Goal: Transaction & Acquisition: Purchase product/service

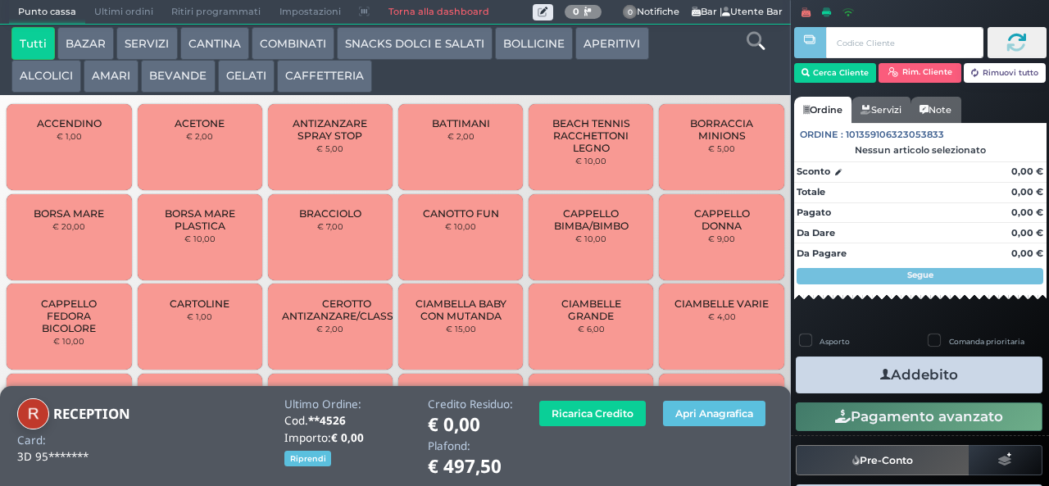
click at [179, 77] on button "BEVANDE" at bounding box center [178, 76] width 74 height 33
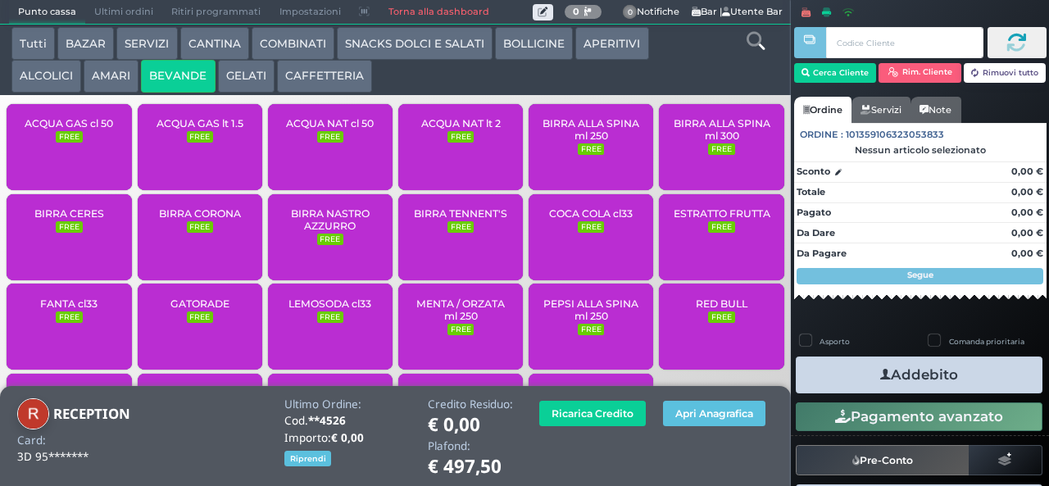
click at [450, 129] on span "ACQUA NAT lt 2" at bounding box center [460, 123] width 79 height 12
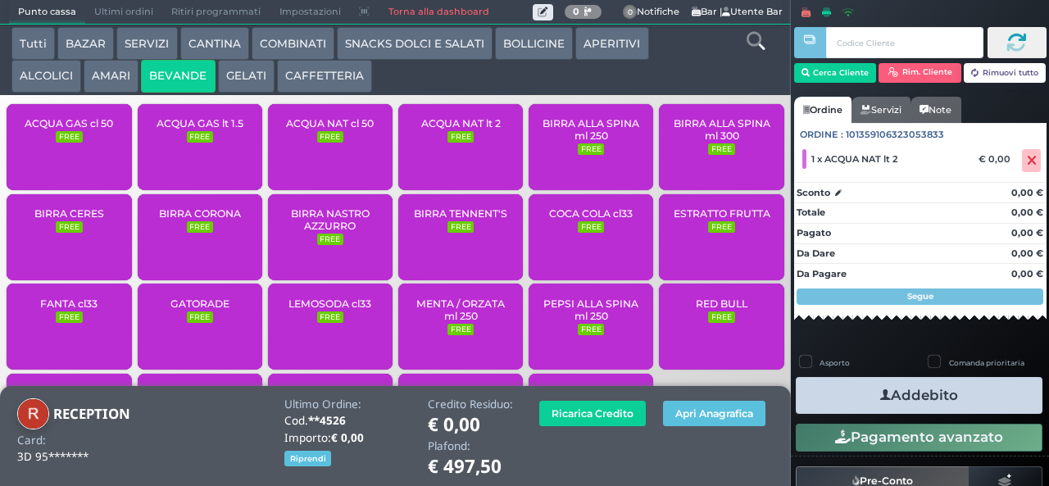
click at [914, 390] on button "Addebito" at bounding box center [918, 395] width 247 height 37
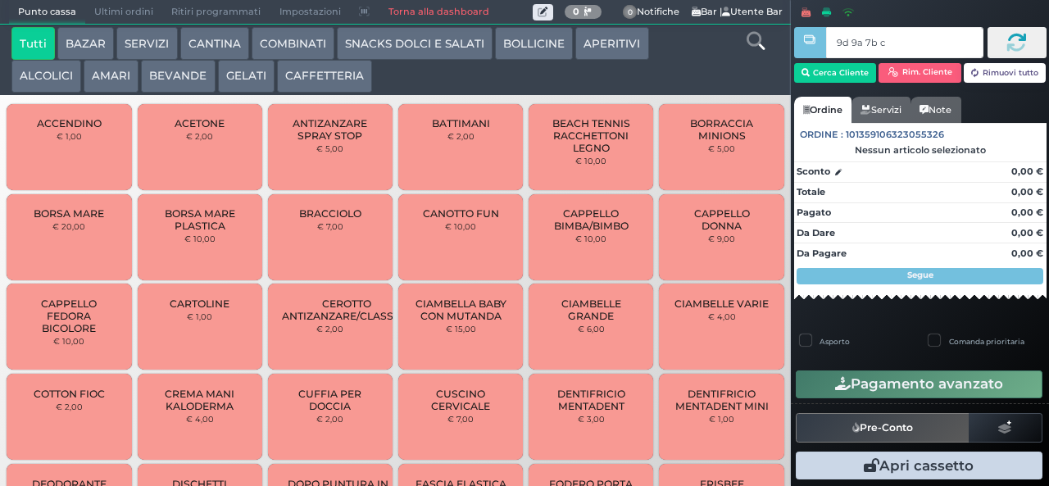
type input "9d 9a 7b c3"
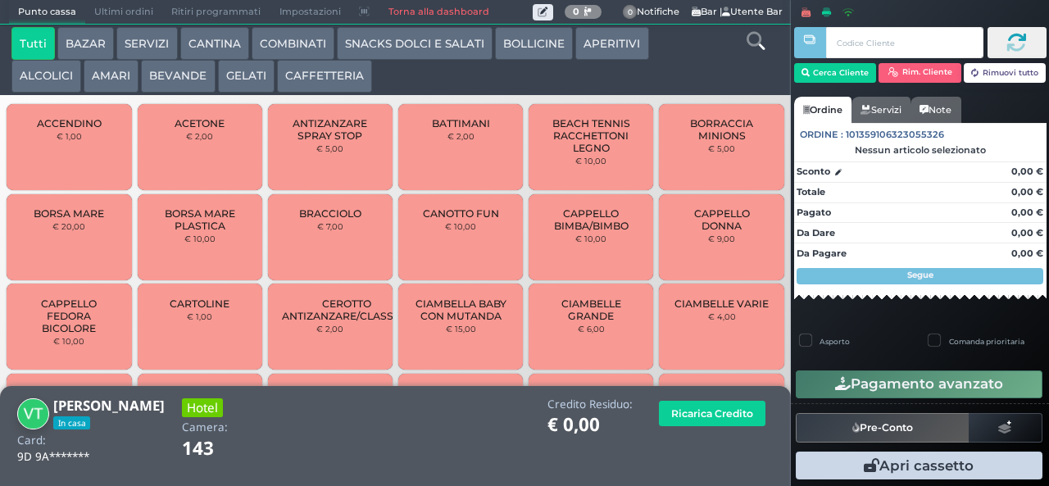
click at [246, 79] on button "GELATI" at bounding box center [246, 76] width 57 height 33
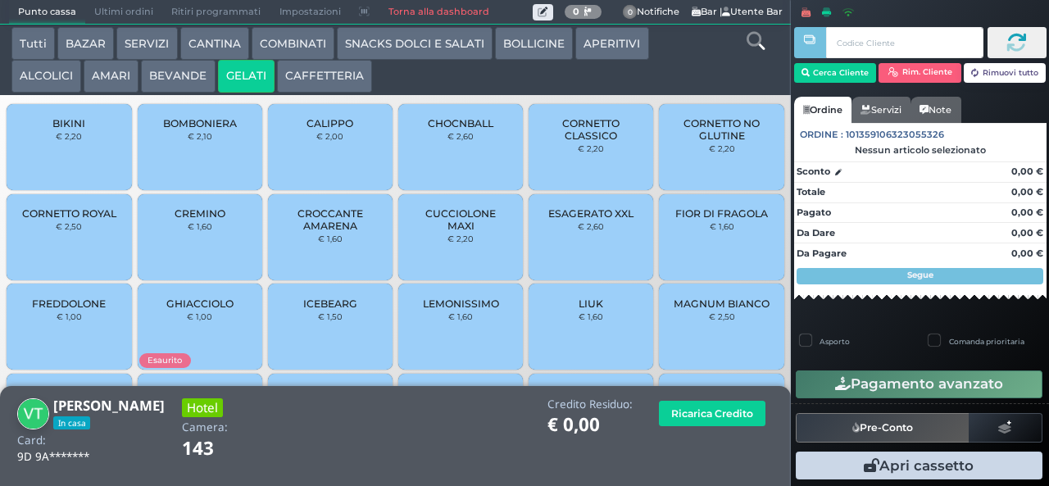
click at [473, 129] on span "CHOCNBALL" at bounding box center [461, 123] width 66 height 12
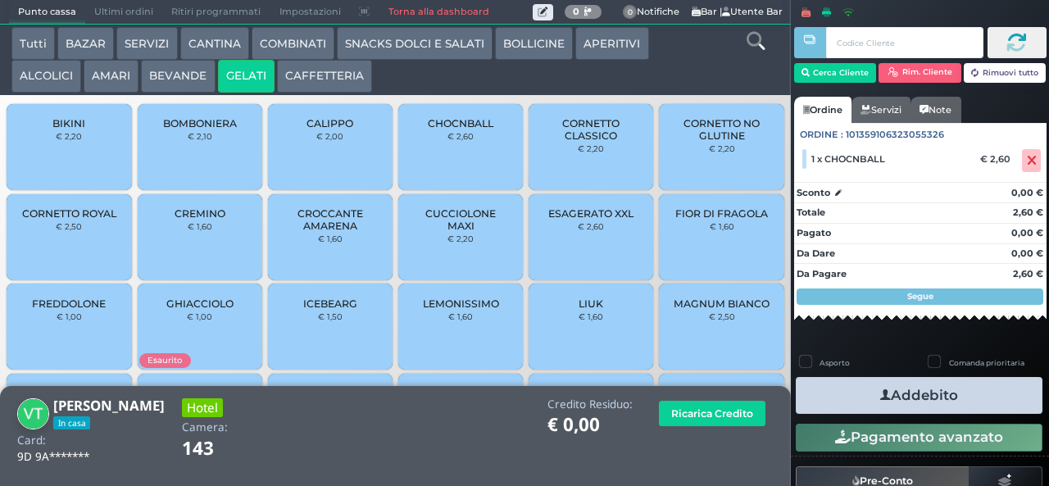
click at [909, 393] on button "Addebito" at bounding box center [918, 395] width 247 height 37
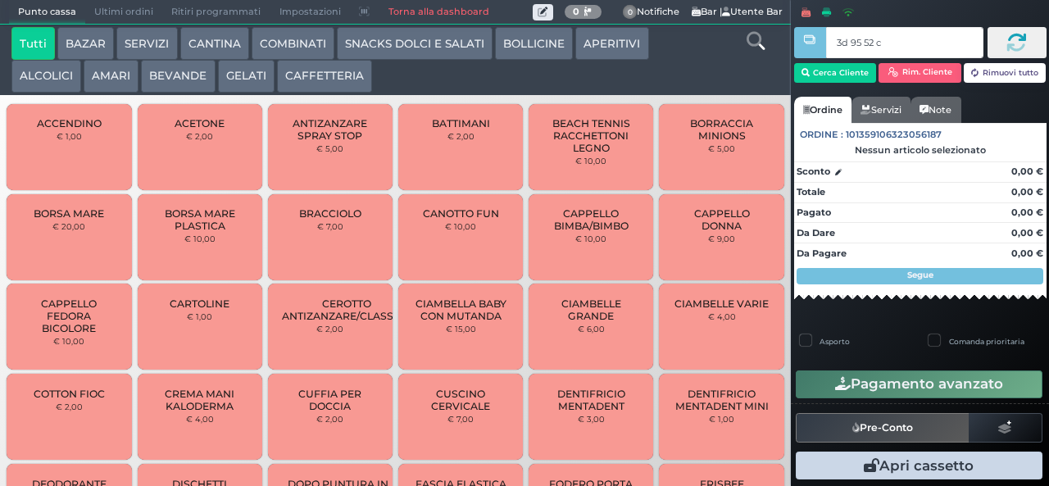
type input "3d 95 52 c3"
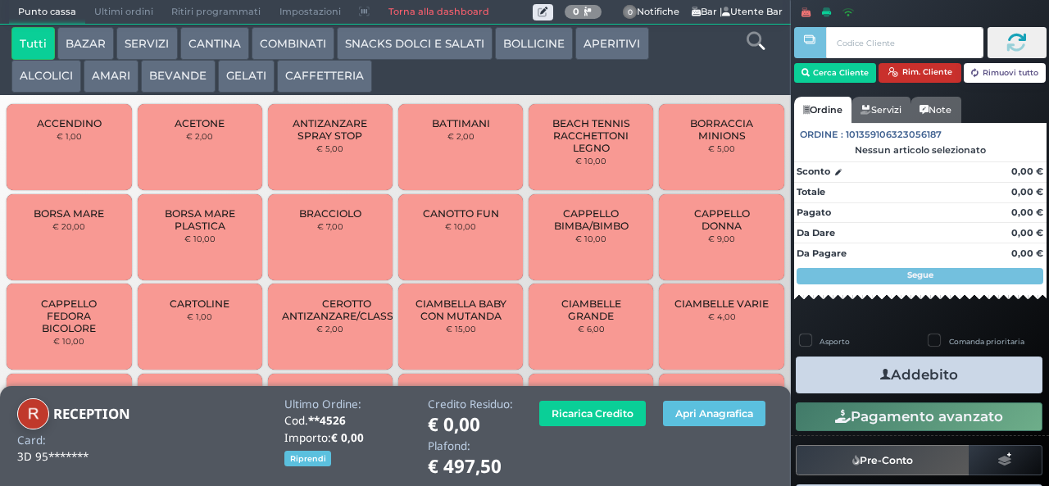
click at [917, 67] on button "Rim. Cliente" at bounding box center [919, 73] width 83 height 20
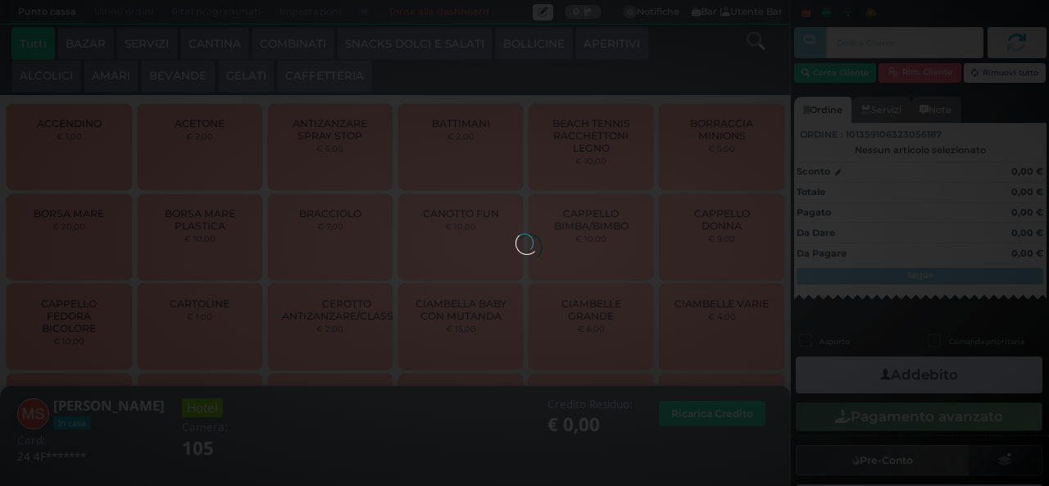
click at [276, 39] on button "COMBINATI" at bounding box center [292, 43] width 83 height 33
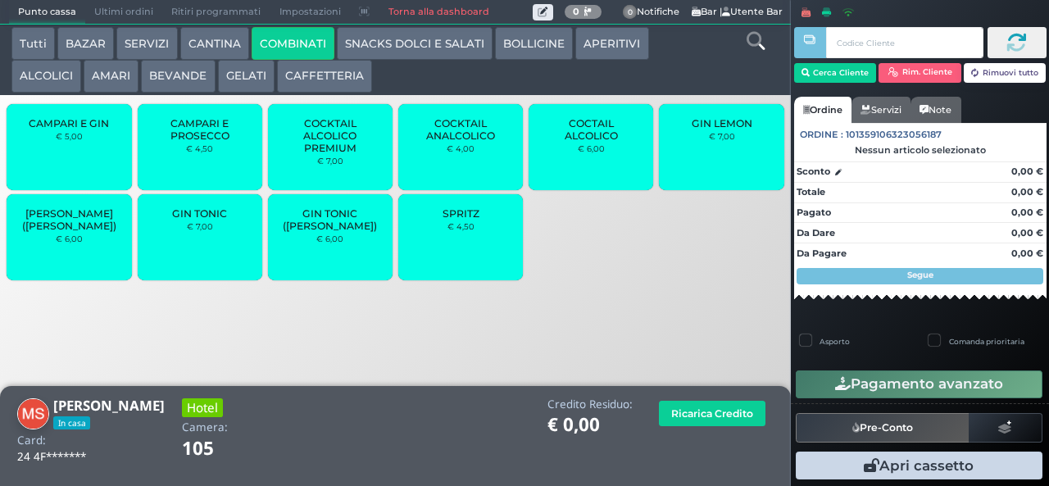
click at [367, 44] on button "SNACKS DOLCI E SALATI" at bounding box center [415, 43] width 156 height 33
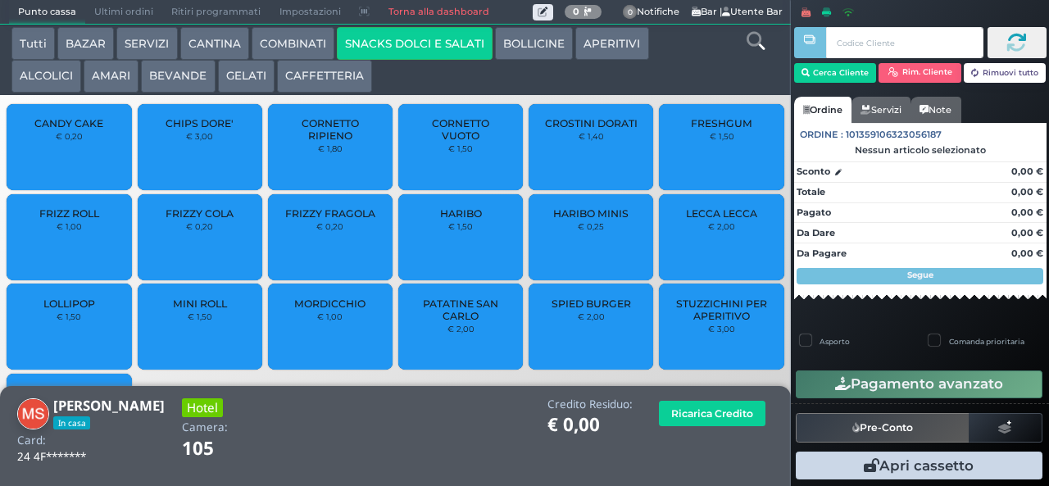
click at [183, 164] on div "CHIPS DORE' € 3,00" at bounding box center [200, 147] width 125 height 86
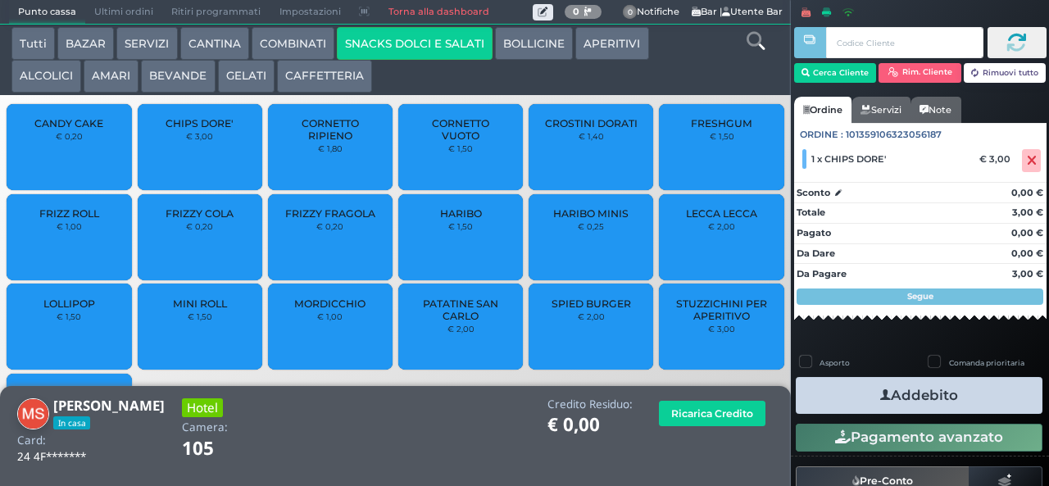
click at [211, 170] on div "CHIPS DORE' € 3,00" at bounding box center [200, 147] width 125 height 86
click at [834, 385] on button "Addebito" at bounding box center [918, 395] width 247 height 37
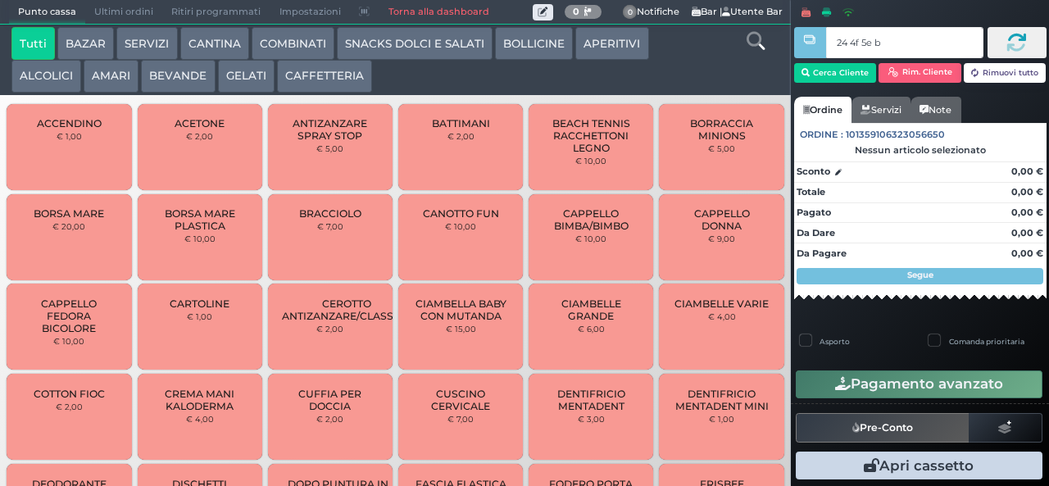
type input "24 4f 5e b0"
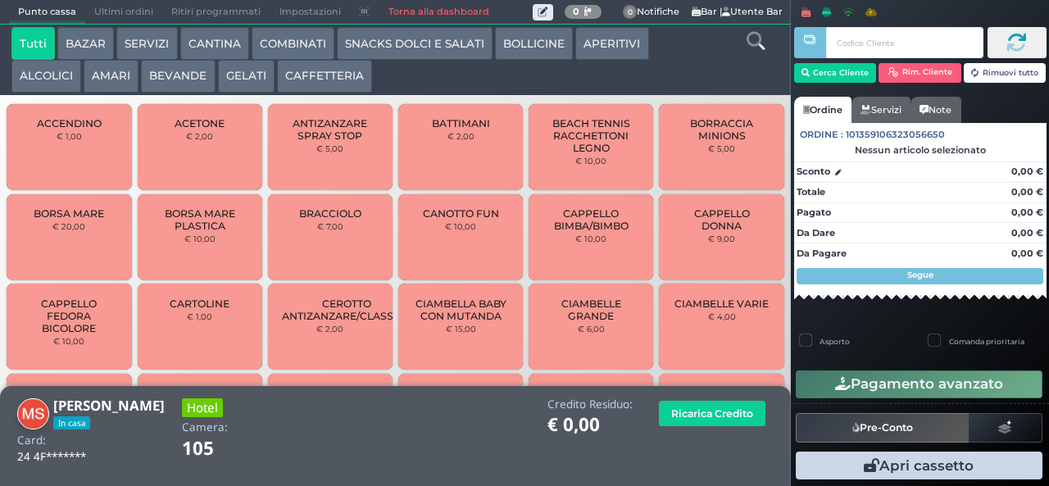
click at [244, 72] on button "GELATI" at bounding box center [246, 76] width 57 height 33
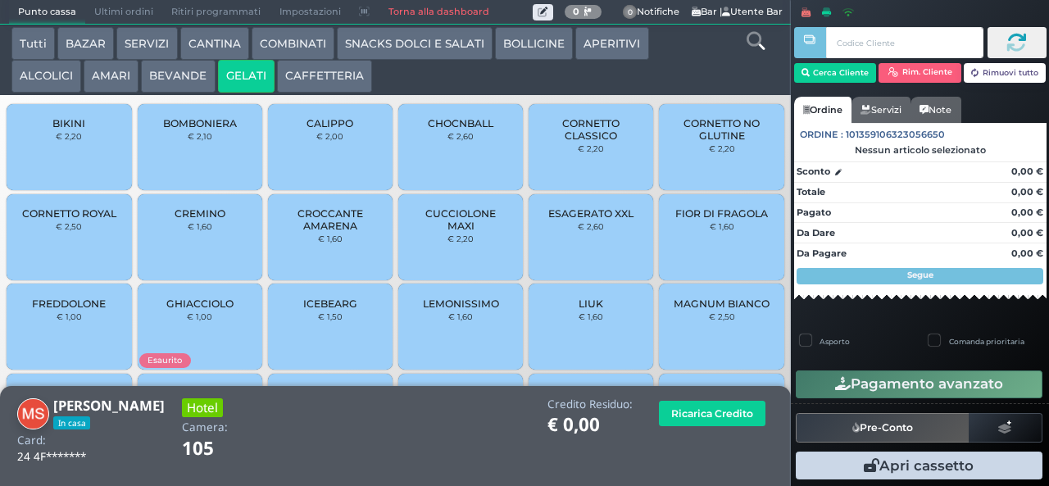
click at [75, 310] on span "FREDDOLONE" at bounding box center [69, 303] width 74 height 12
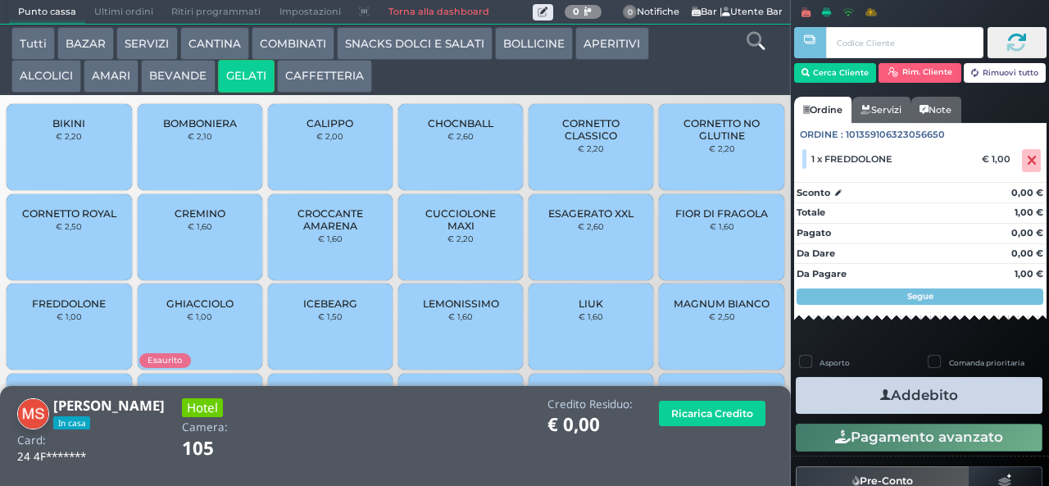
click at [880, 393] on icon "button" at bounding box center [885, 395] width 11 height 17
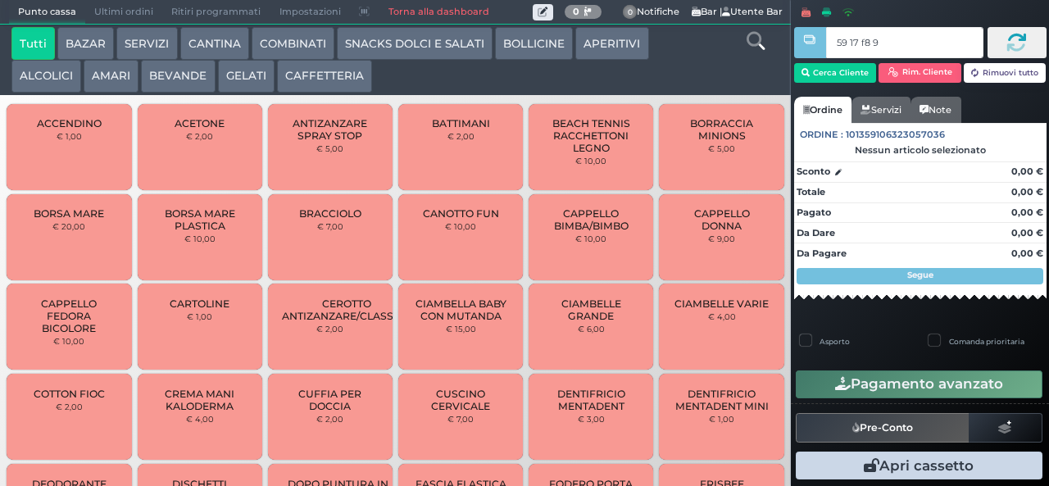
type input "59 17 f8 95"
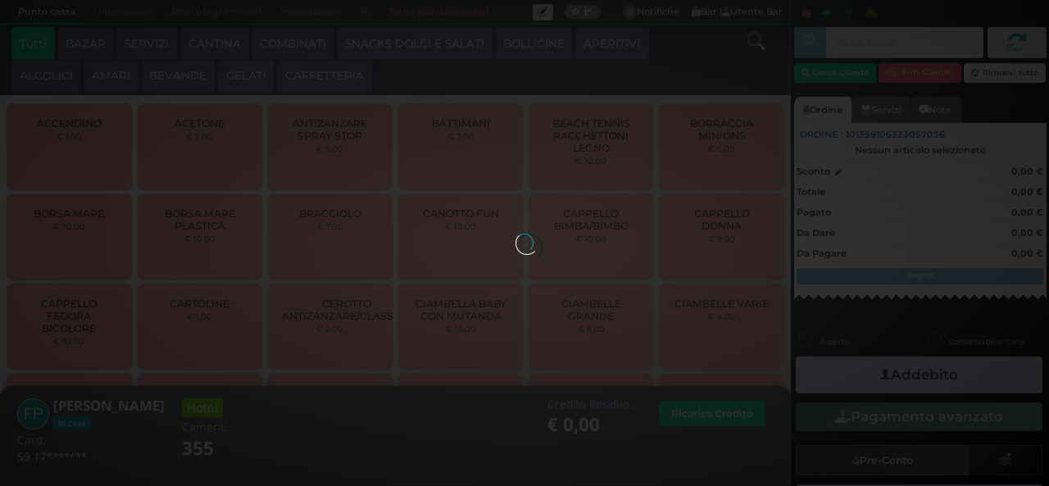
click at [180, 79] on button "BEVANDE" at bounding box center [178, 76] width 74 height 33
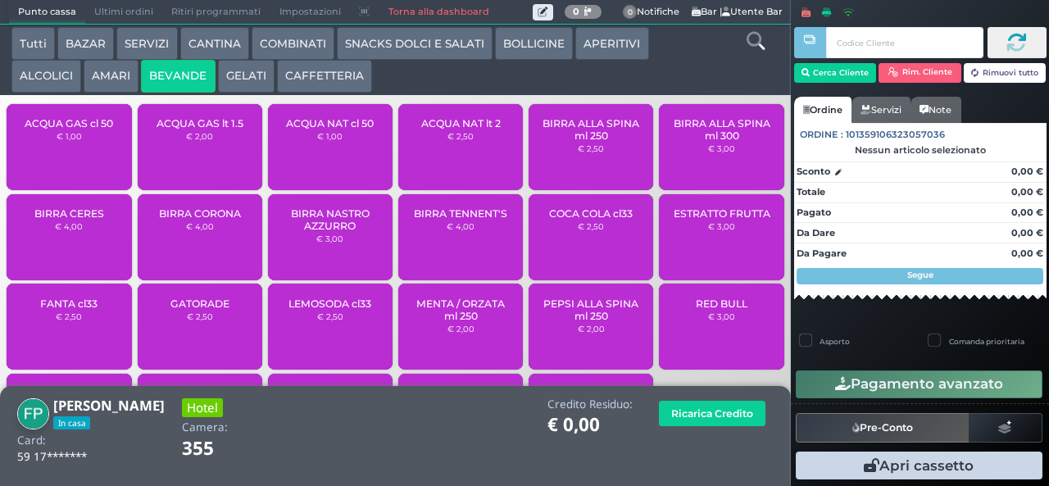
click at [317, 141] on small "€ 1,00" at bounding box center [329, 136] width 25 height 10
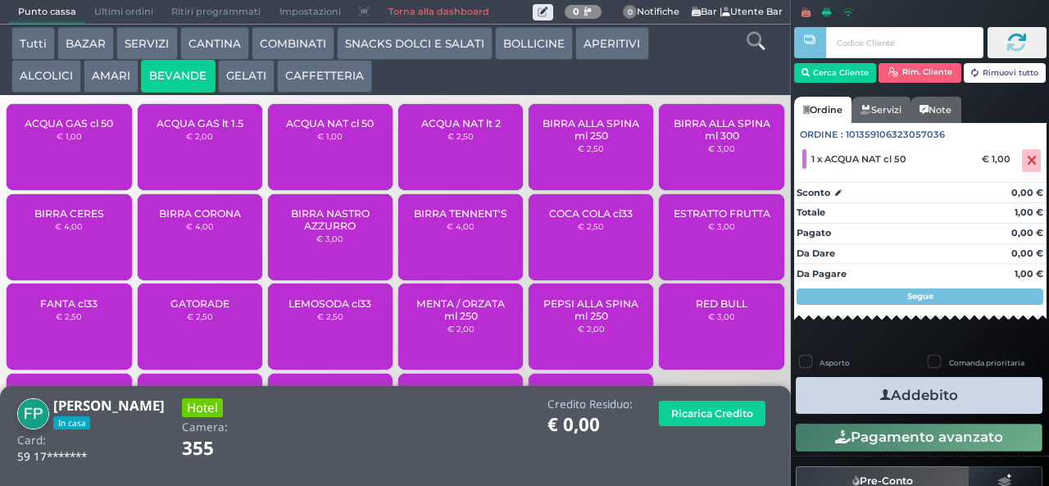
click at [880, 391] on icon "button" at bounding box center [885, 395] width 11 height 17
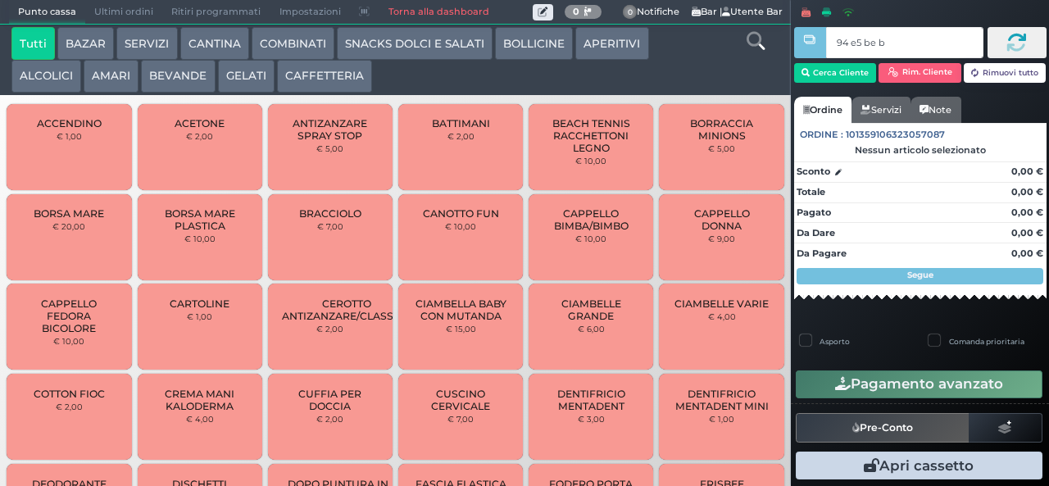
type input "94 e5 be b9"
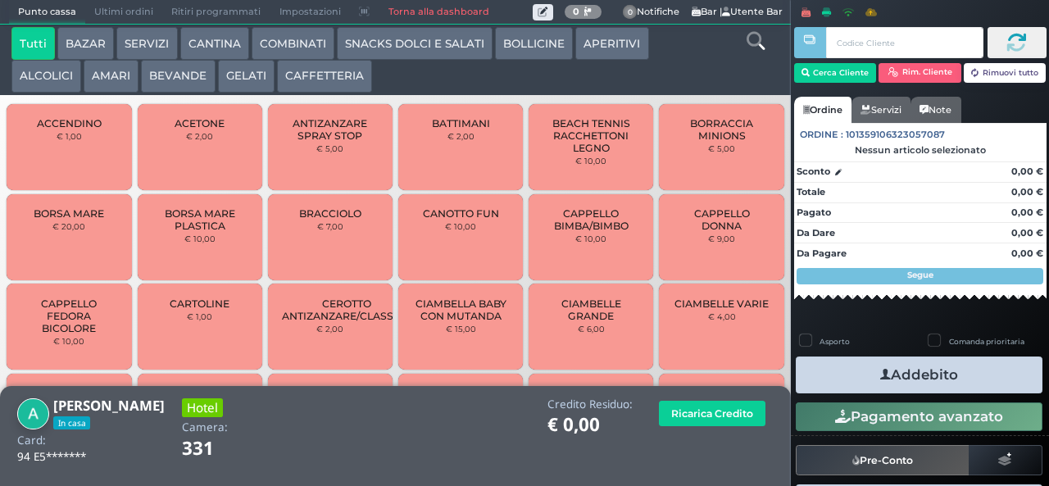
click at [327, 71] on button "CAFFETTERIA" at bounding box center [324, 76] width 95 height 33
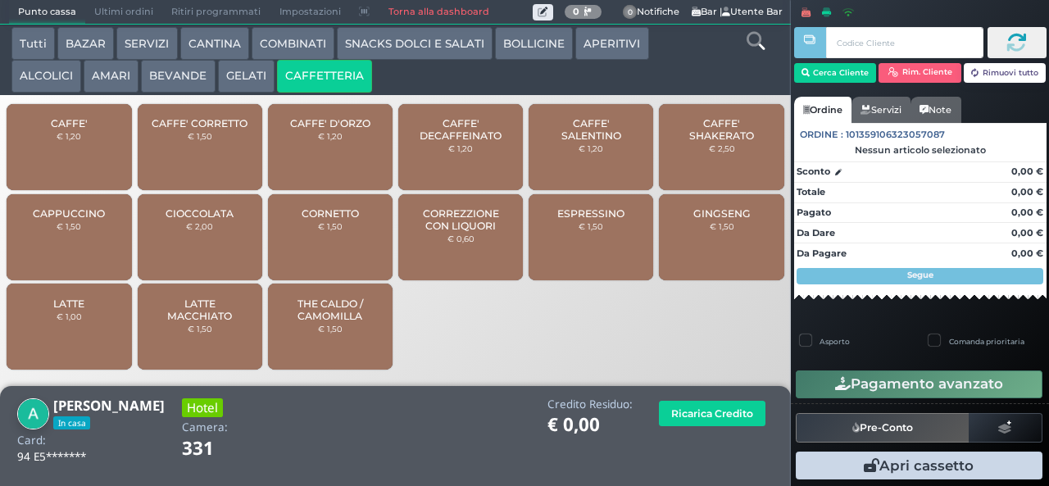
click at [313, 155] on div "CAFFE' D'ORZO € 1,20" at bounding box center [330, 147] width 125 height 86
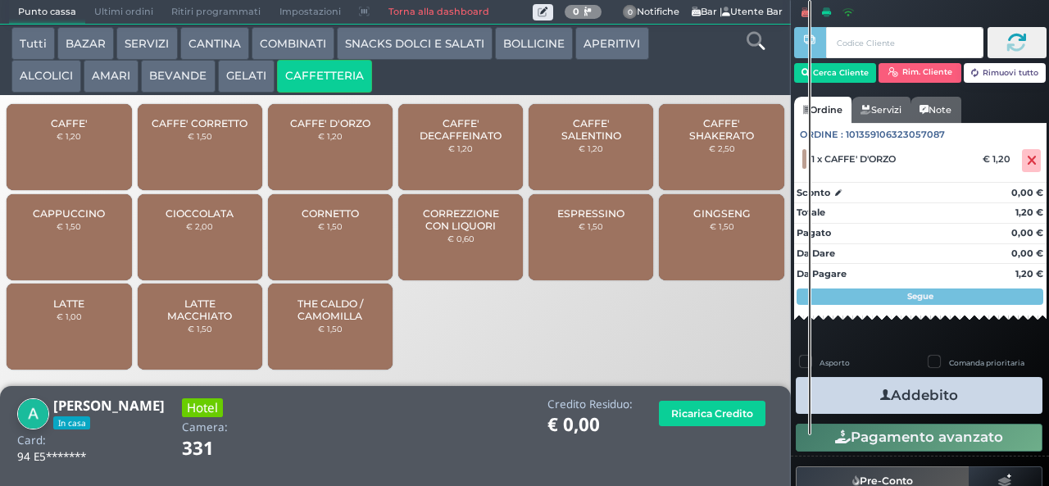
click at [907, 397] on button "Addebito" at bounding box center [918, 395] width 247 height 37
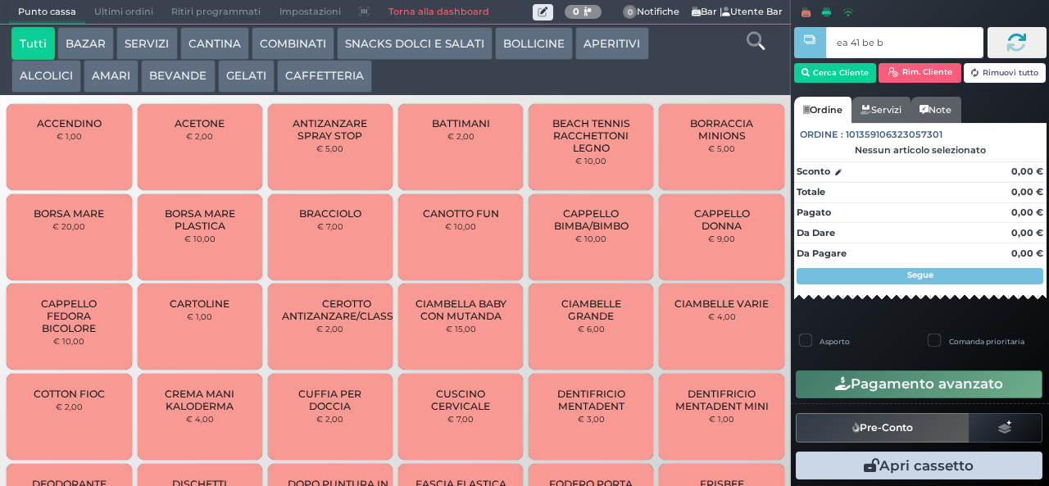
type input "ea 41 be b9"
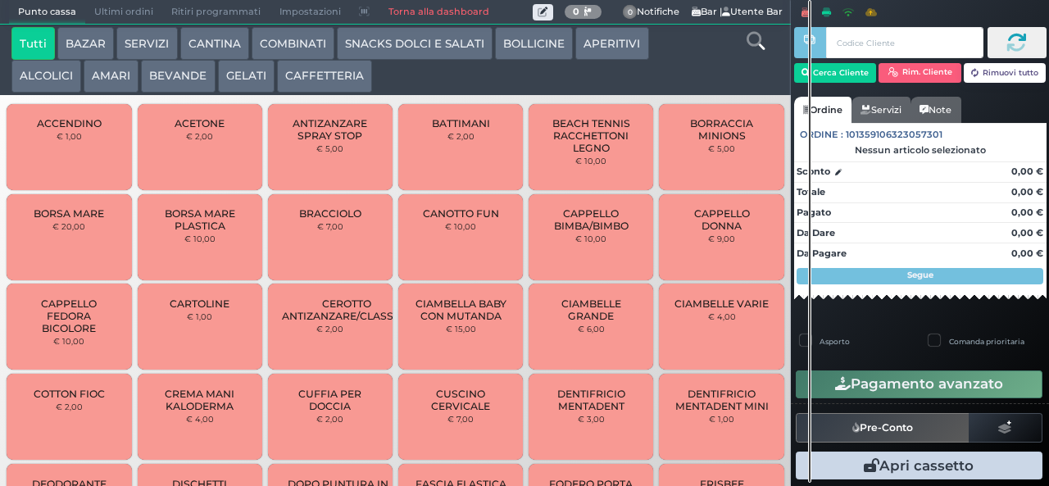
click at [239, 87] on button "GELATI" at bounding box center [246, 76] width 57 height 33
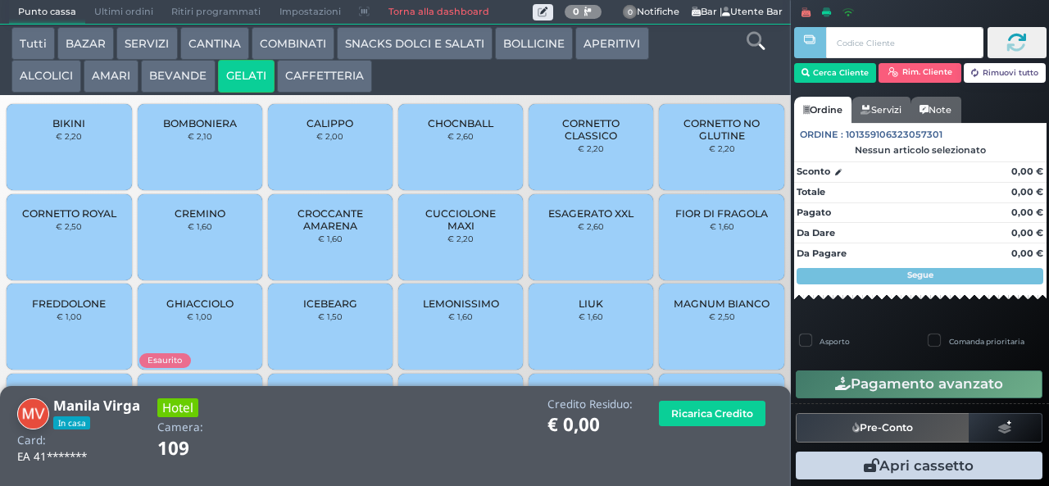
click at [437, 232] on span "CUCCIOLONE MAXI" at bounding box center [460, 219] width 97 height 25
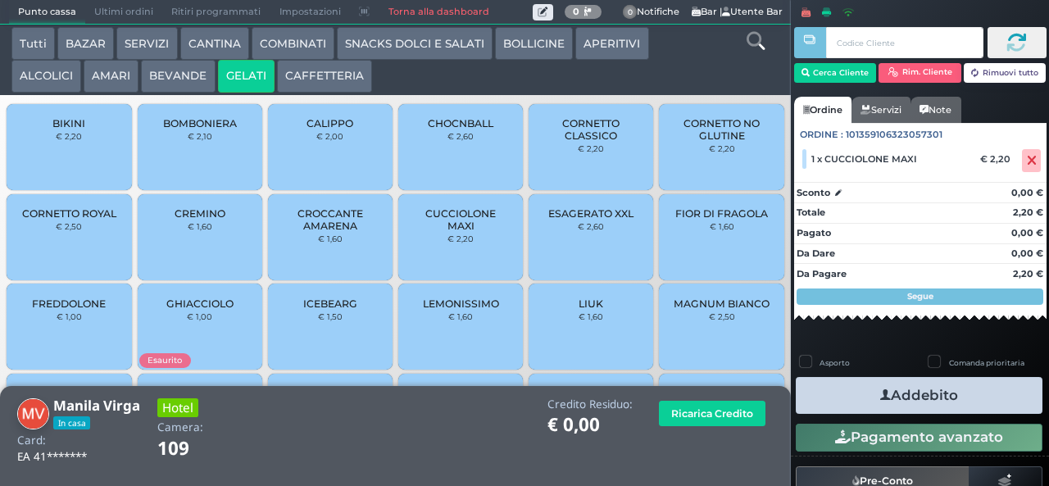
click at [880, 400] on icon "button" at bounding box center [885, 395] width 11 height 17
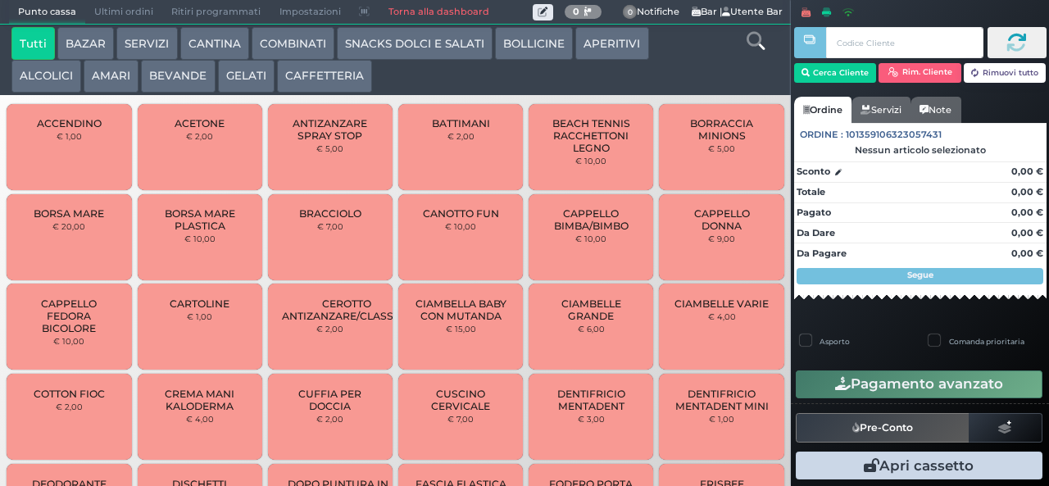
click at [174, 57] on button "SERVIZI" at bounding box center [146, 43] width 61 height 33
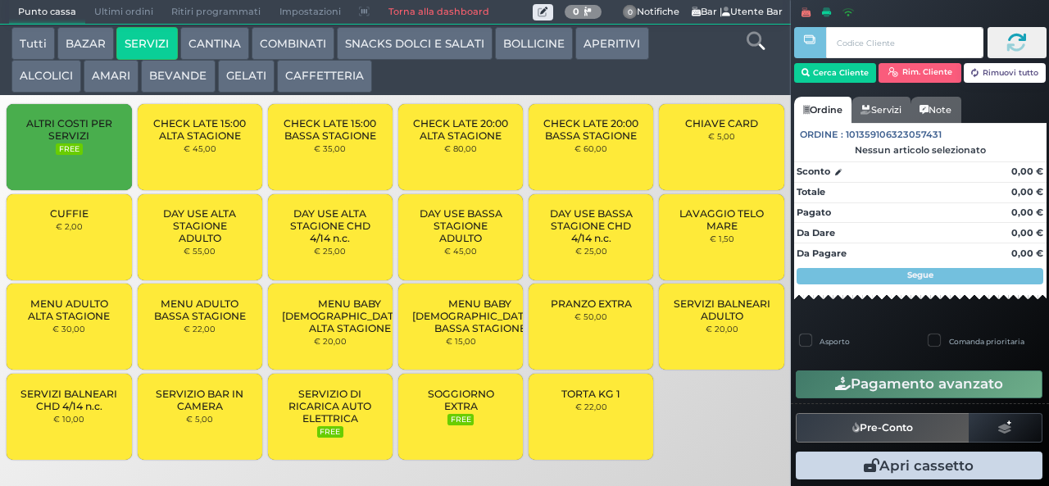
click at [146, 66] on button "BEVANDE" at bounding box center [178, 76] width 74 height 33
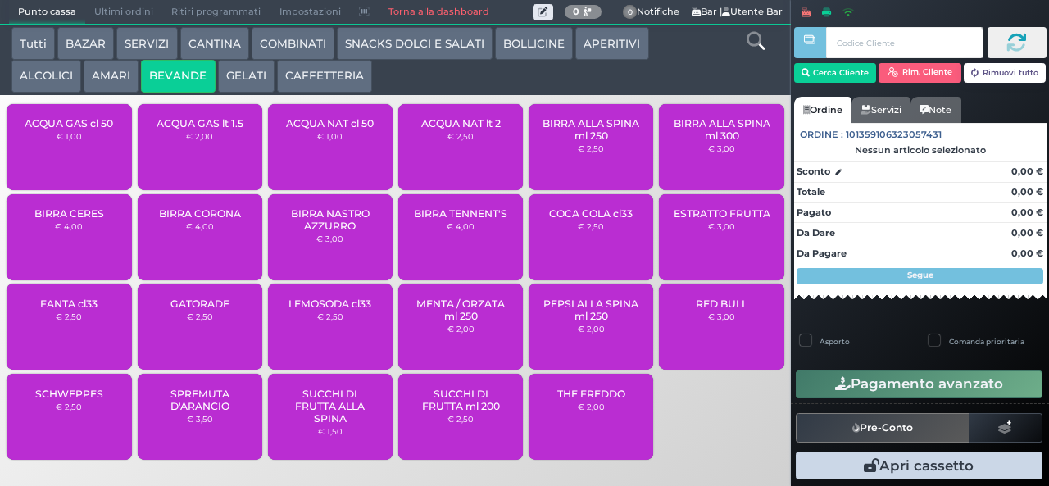
click at [392, 48] on button "SNACKS DOLCI E SALATI" at bounding box center [415, 43] width 156 height 33
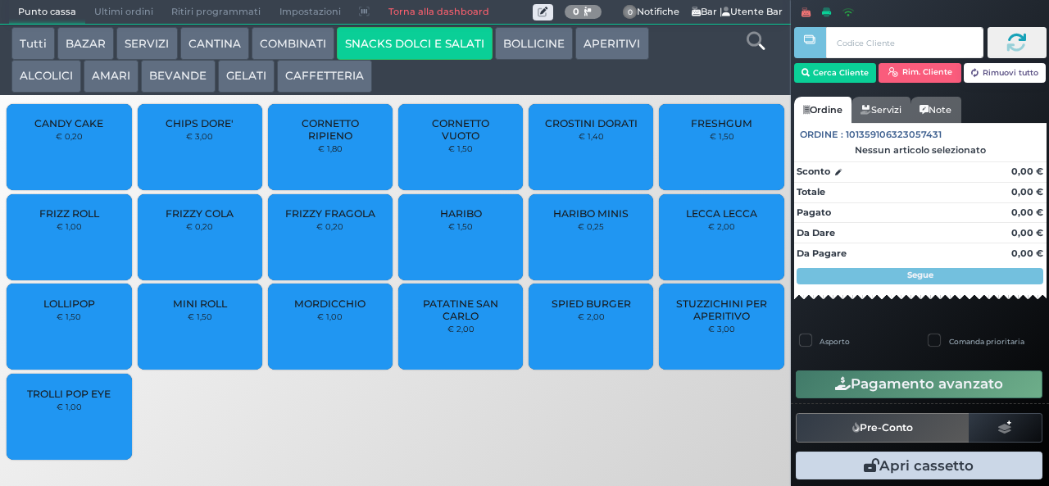
click at [224, 156] on div "CHIPS DORE' € 3,00" at bounding box center [200, 147] width 125 height 86
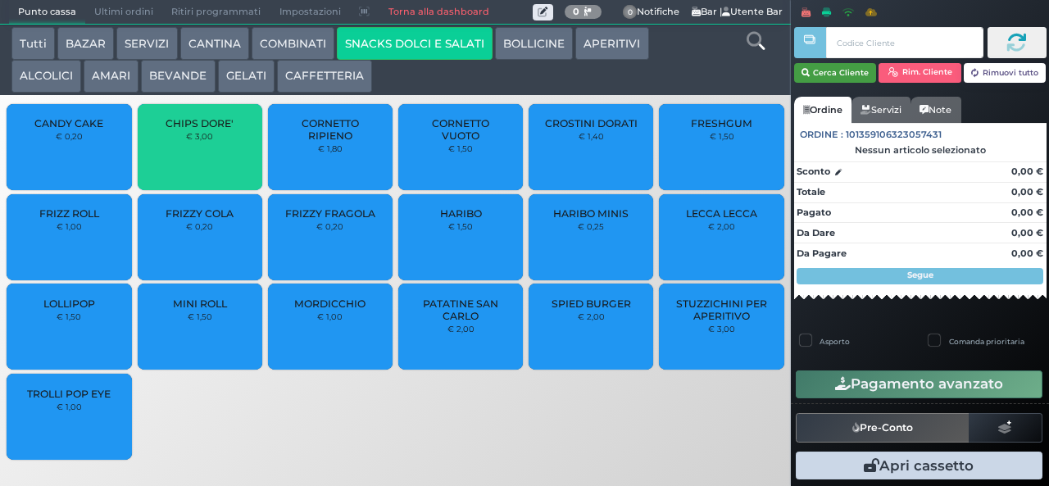
click at [837, 74] on button "Cerca Cliente" at bounding box center [835, 73] width 83 height 20
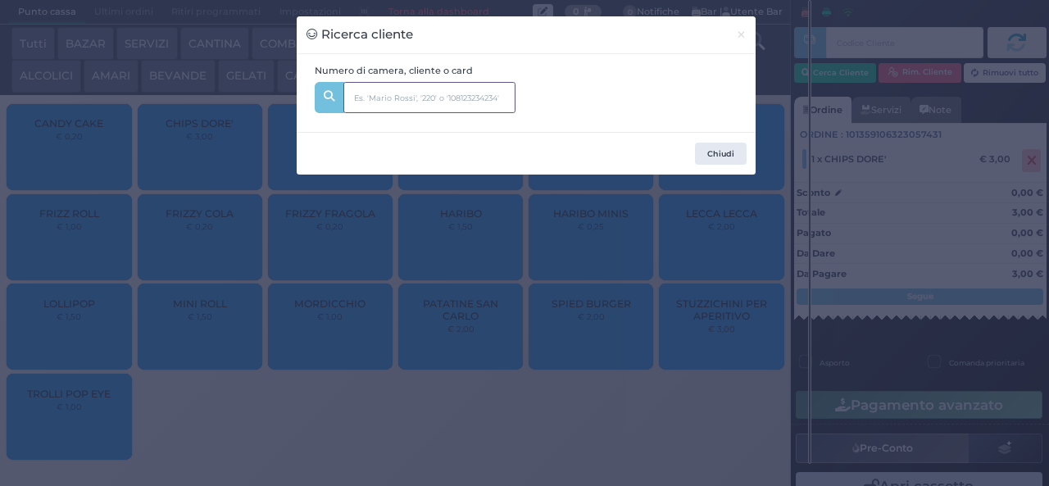
click at [443, 98] on input "text" at bounding box center [429, 97] width 172 height 31
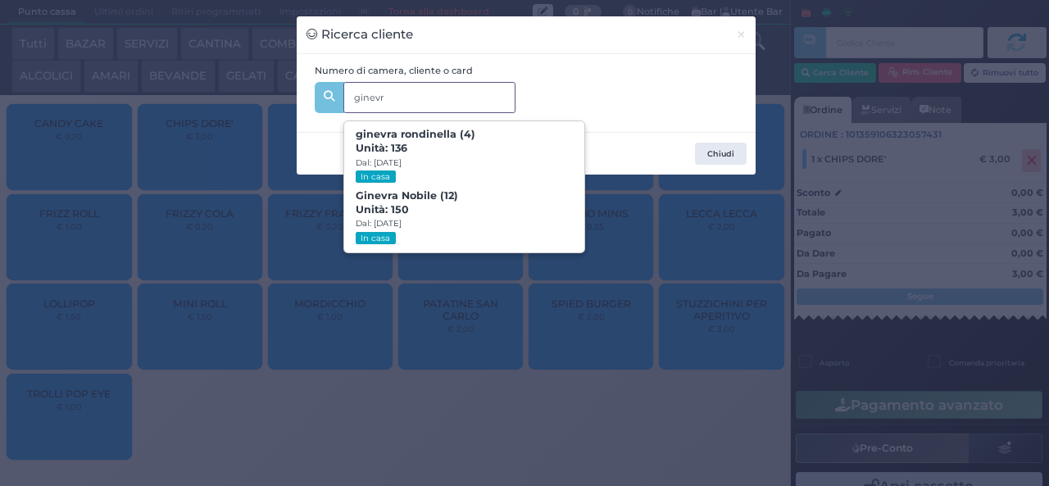
type input "ginevra"
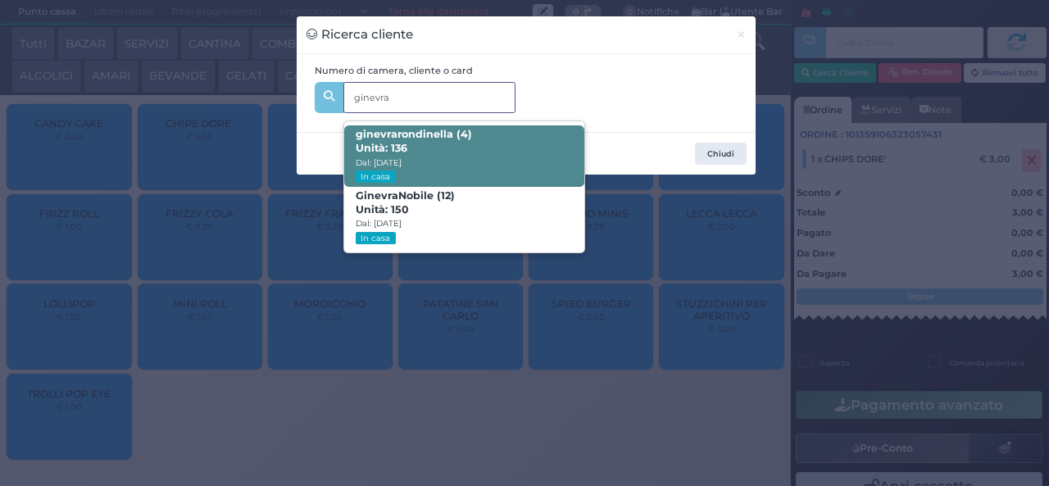
click at [460, 146] on span "ginevra rondinella (4) Unità: 136 Dal: 03/08/2025 In casa" at bounding box center [464, 155] width 240 height 61
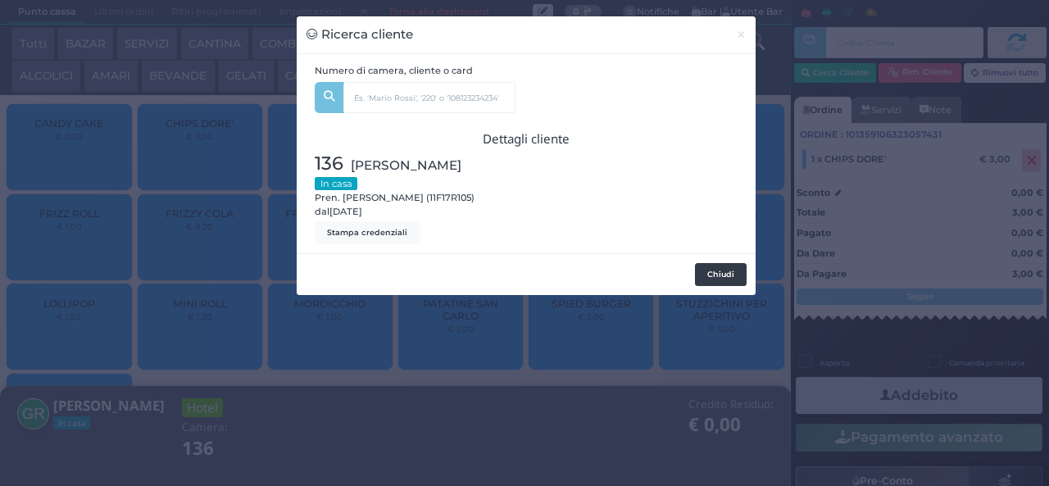
click at [711, 286] on button "Chiudi" at bounding box center [721, 274] width 52 height 23
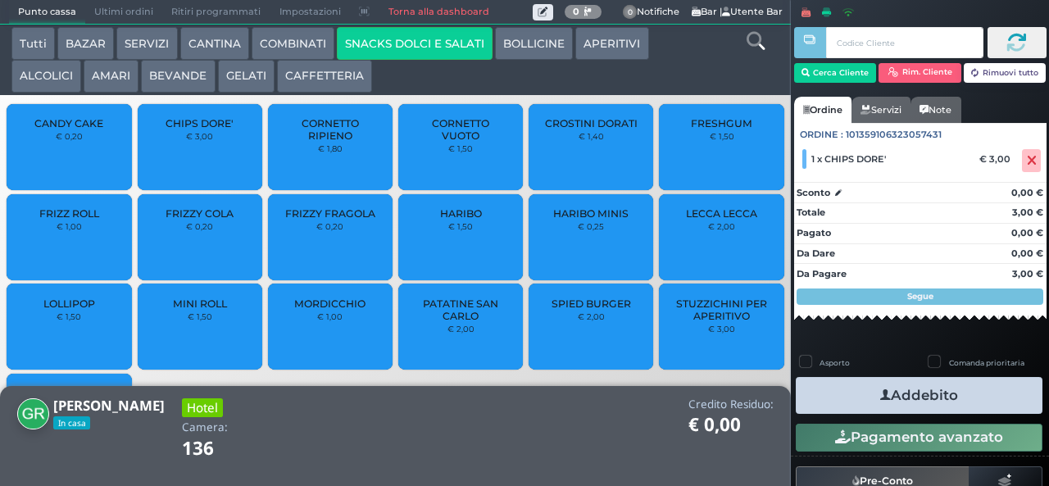
click at [976, 394] on button "Addebito" at bounding box center [918, 395] width 247 height 37
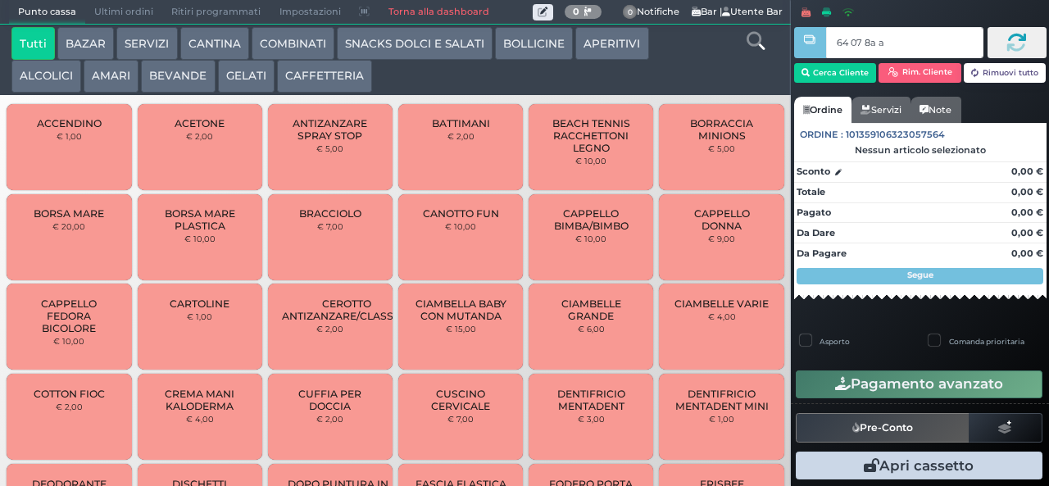
type input "64 07 8a af"
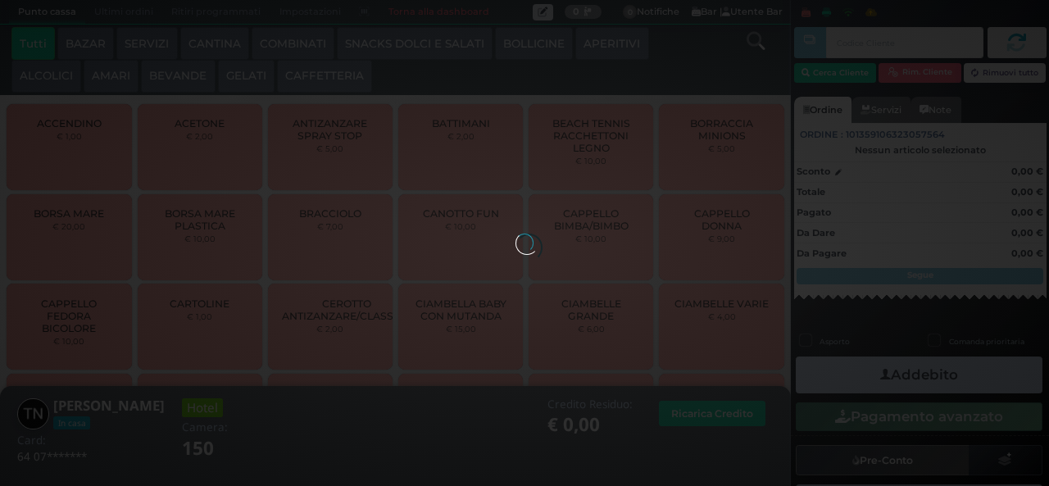
click at [515, 233] on div at bounding box center [524, 242] width 18 height 18
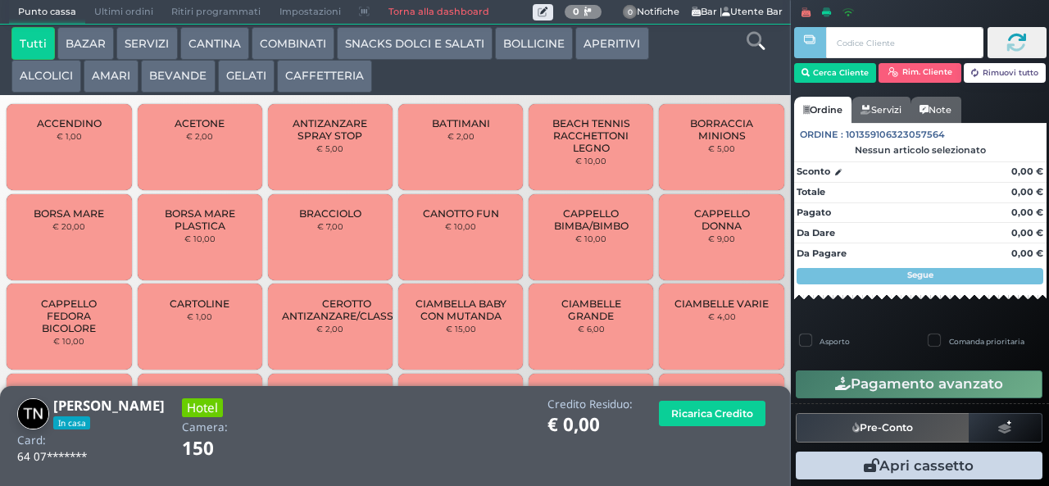
click at [251, 78] on button "GELATI" at bounding box center [246, 76] width 57 height 33
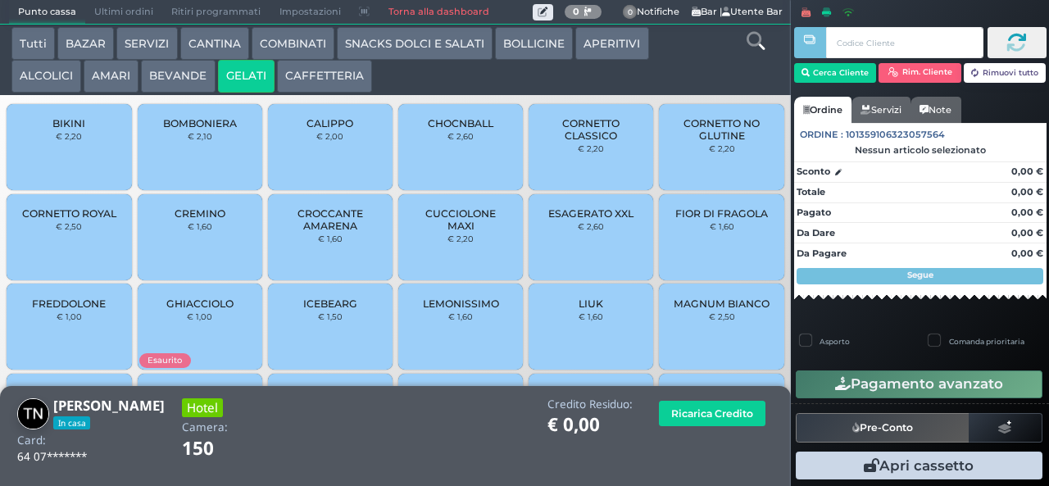
scroll to position [109, 0]
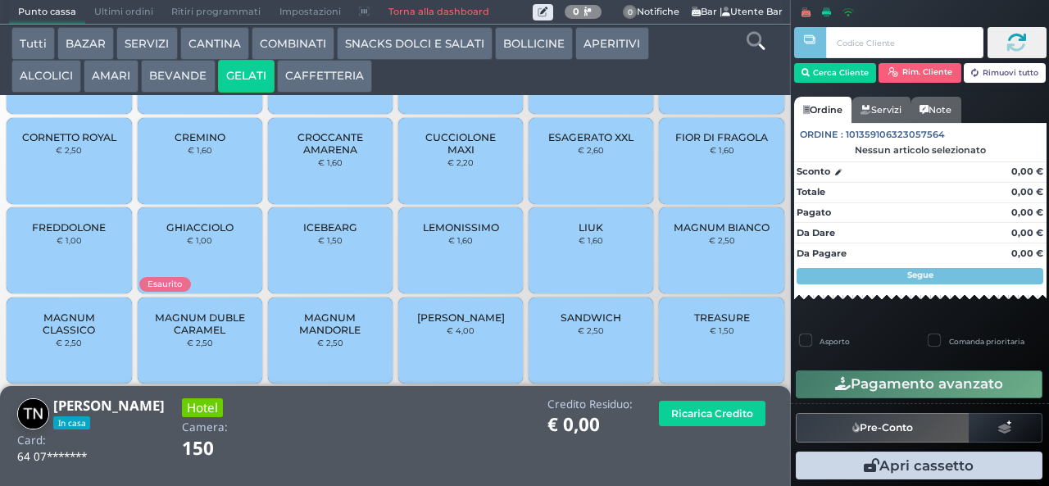
click at [92, 336] on span "MAGNUM CLASSICO" at bounding box center [68, 323] width 97 height 25
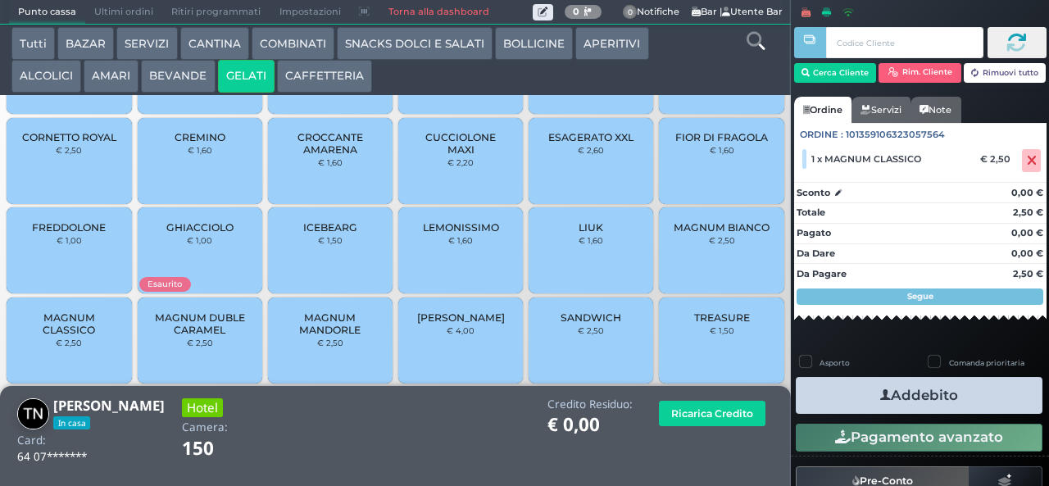
click at [933, 403] on button "Addebito" at bounding box center [918, 395] width 247 height 37
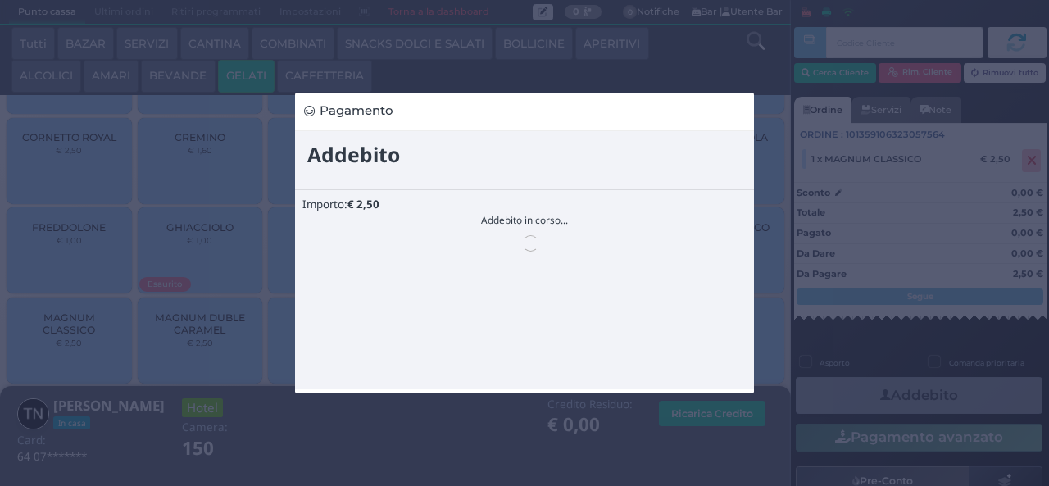
scroll to position [0, 0]
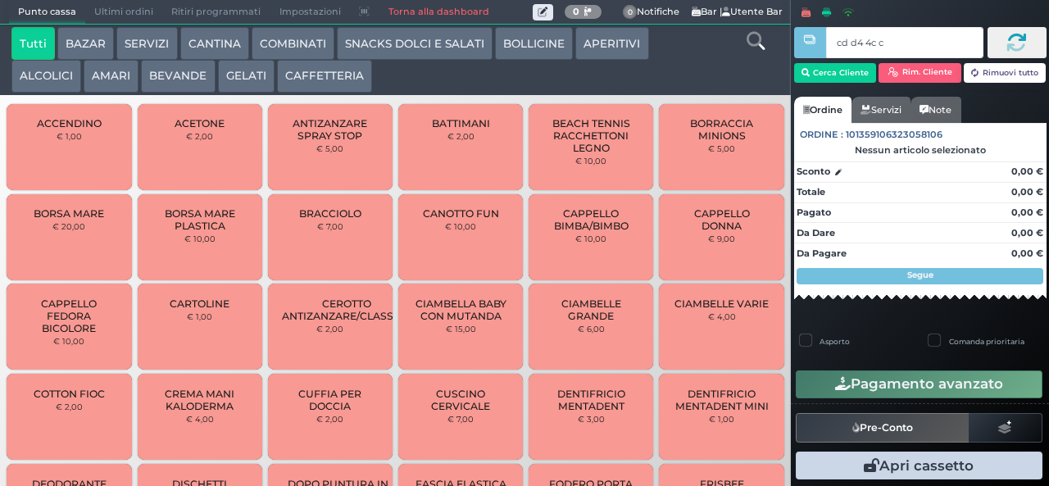
type input "cd d4 4c c3"
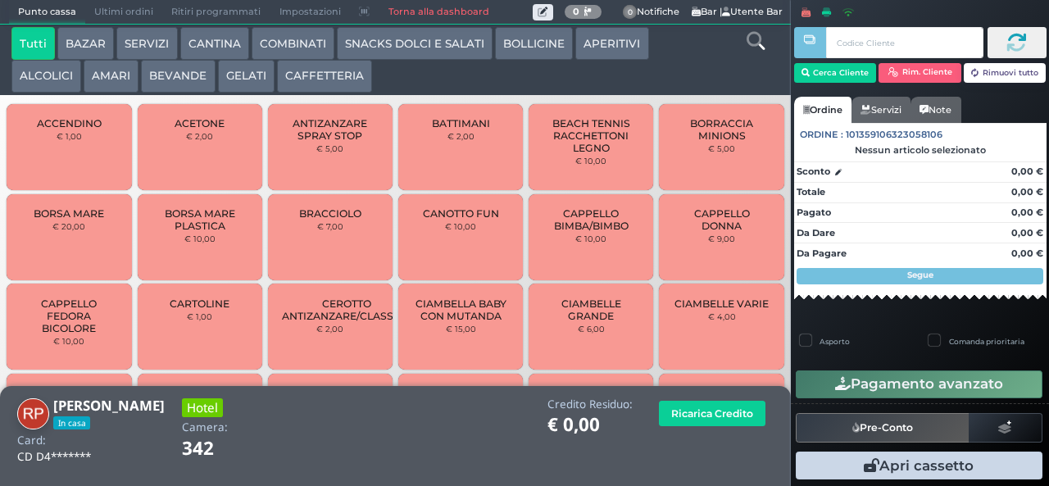
click at [298, 75] on button "CAFFETTERIA" at bounding box center [324, 76] width 95 height 33
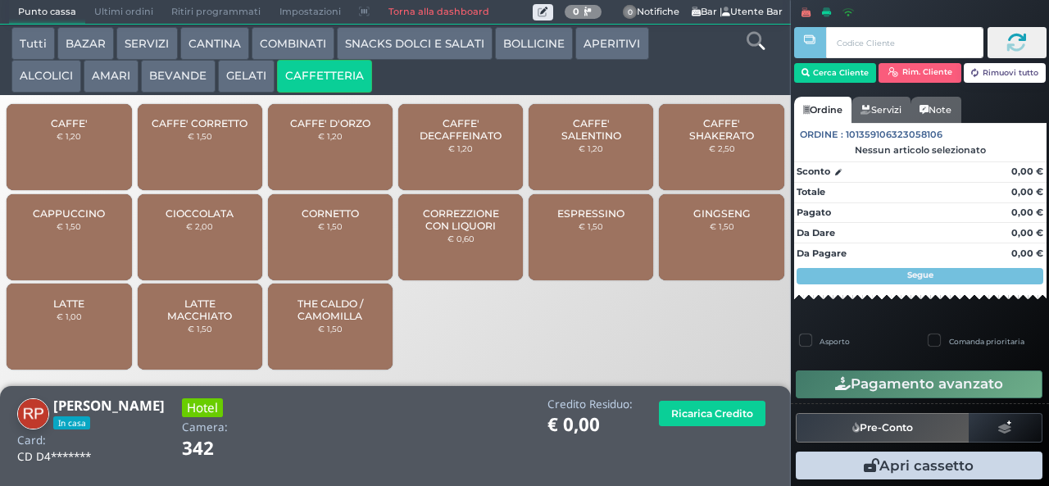
click at [616, 142] on span "CAFFE' SALENTINO" at bounding box center [590, 129] width 97 height 25
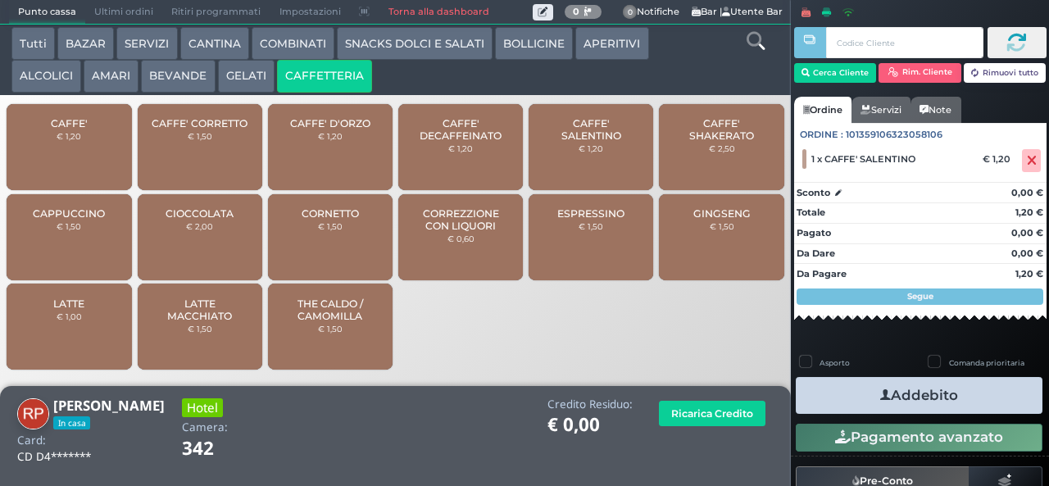
click at [880, 398] on icon "button" at bounding box center [885, 395] width 11 height 17
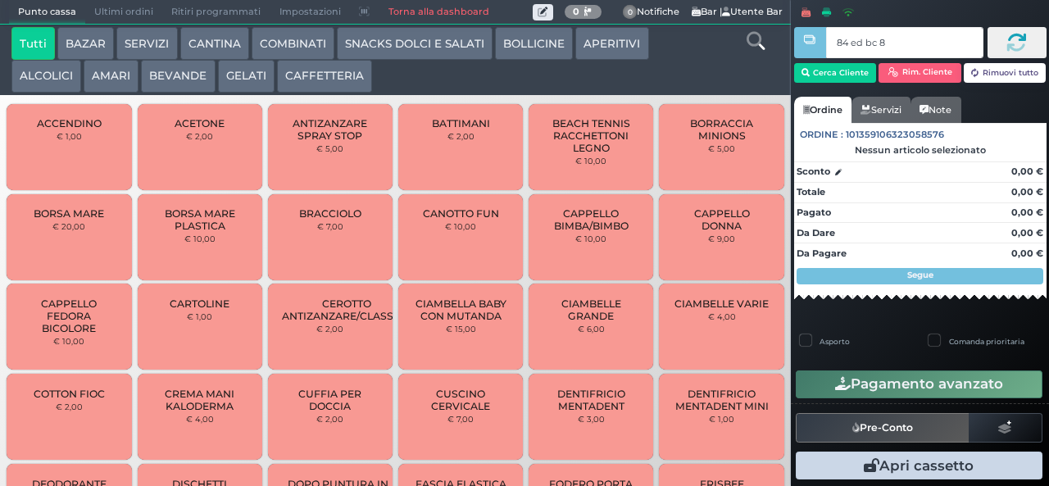
type input "84 ed bc 8b"
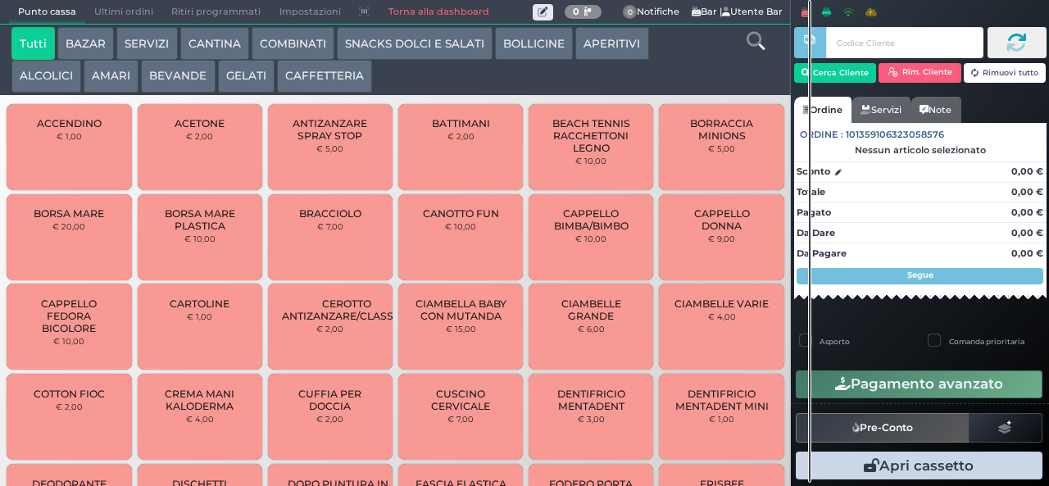
click at [242, 70] on button "GELATI" at bounding box center [246, 76] width 57 height 33
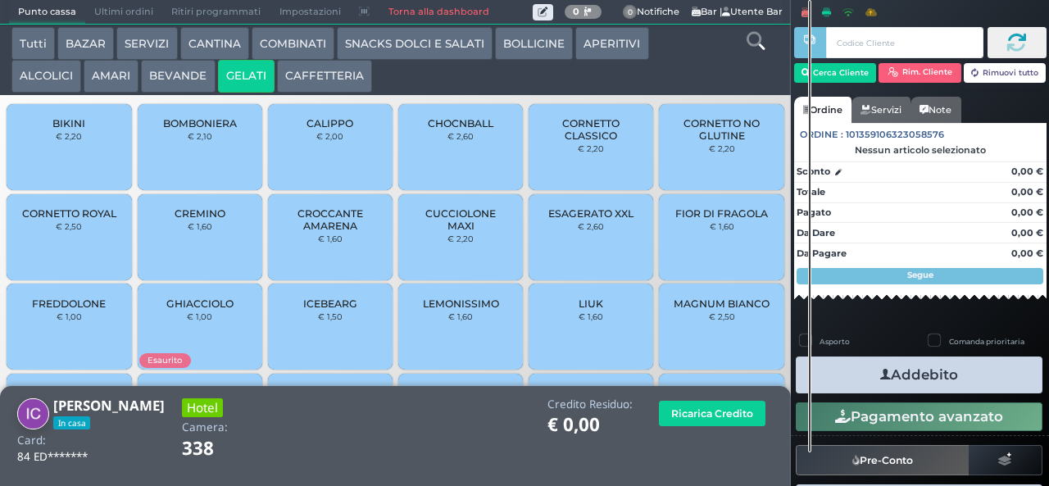
click at [241, 66] on button "GELATI" at bounding box center [246, 76] width 57 height 33
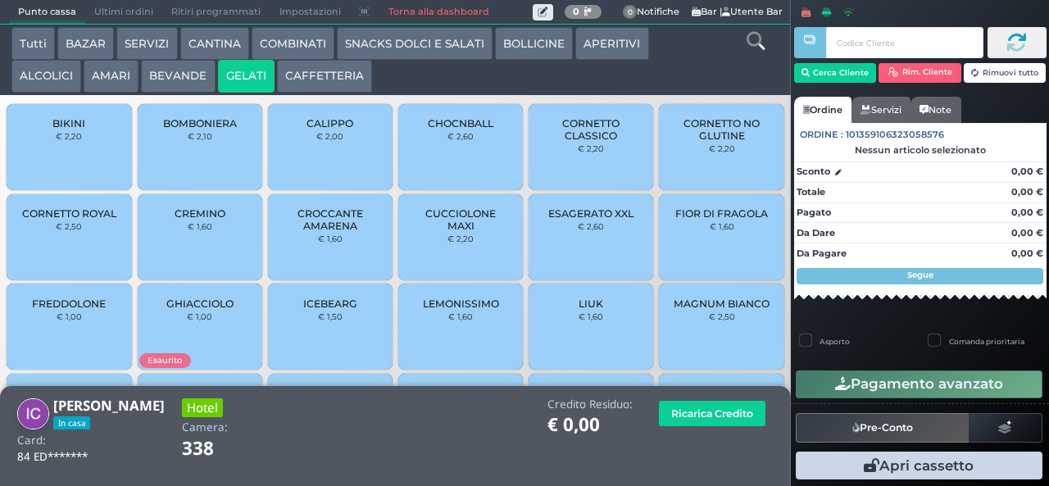
scroll to position [109, 0]
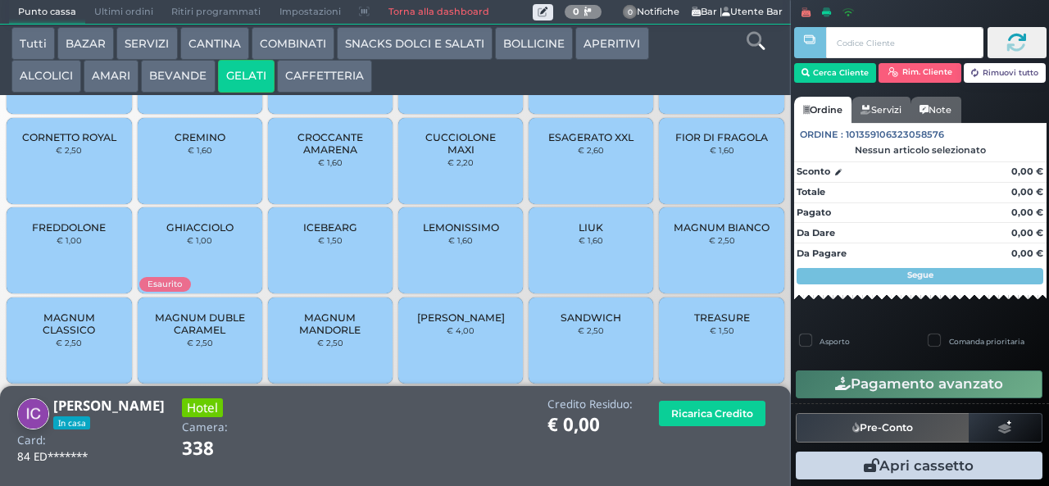
click at [65, 347] on small "€ 2,50" at bounding box center [69, 343] width 26 height 10
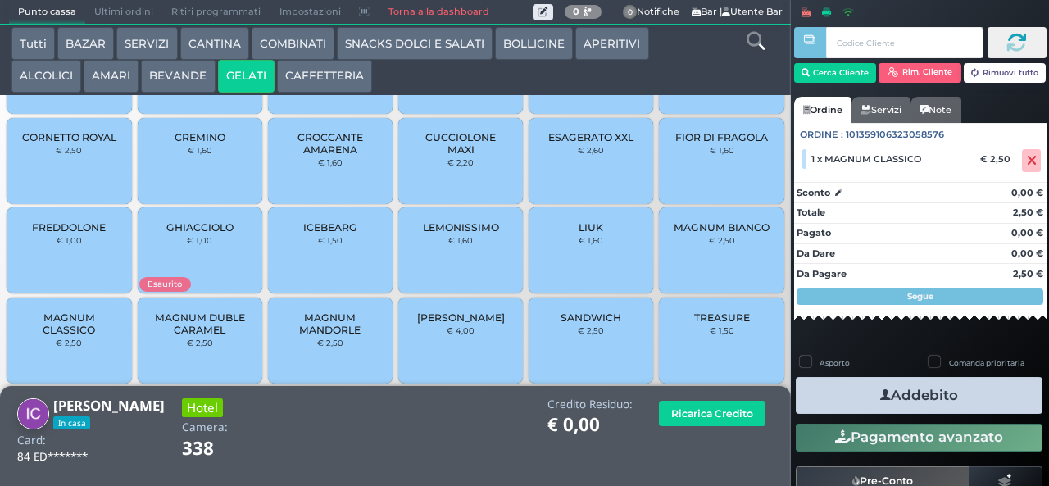
click at [880, 394] on icon "button" at bounding box center [885, 395] width 11 height 17
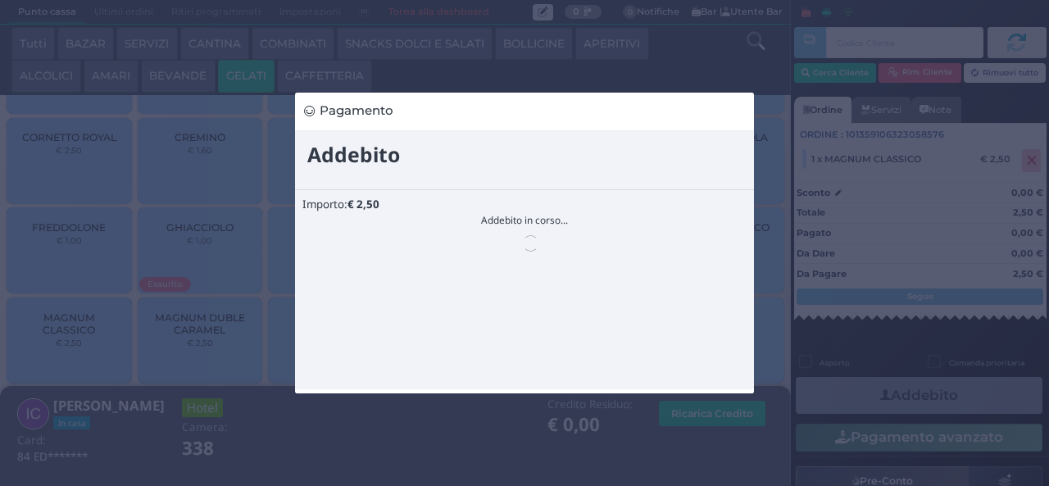
scroll to position [0, 0]
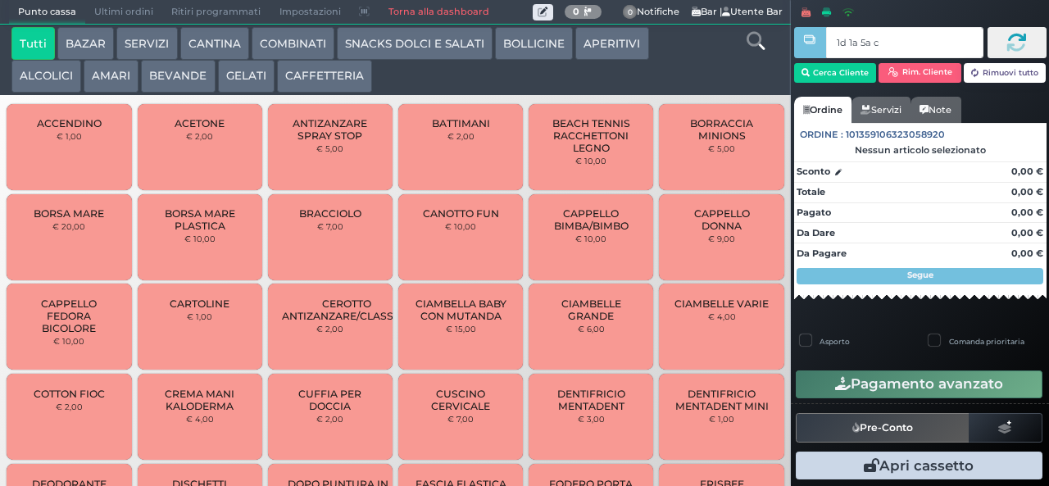
type input "1d 1a 5a c3"
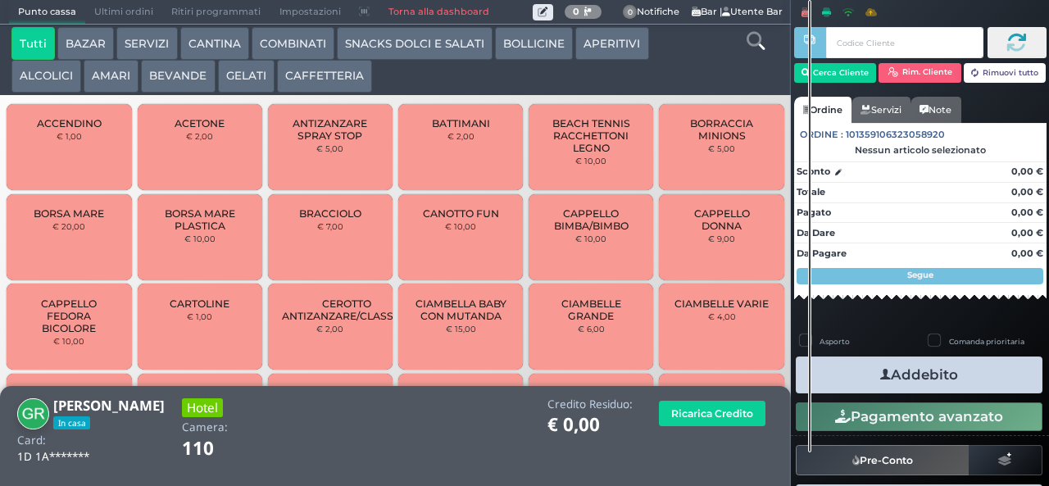
click at [415, 43] on button "SNACKS DOLCI E SALATI" at bounding box center [415, 43] width 156 height 33
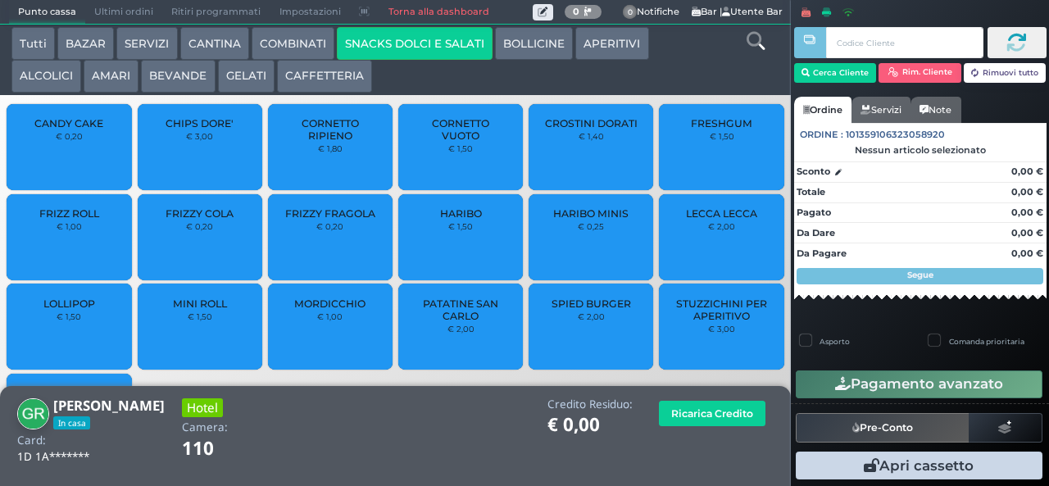
click at [424, 322] on span "PATATINE SAN CARLO" at bounding box center [460, 309] width 97 height 25
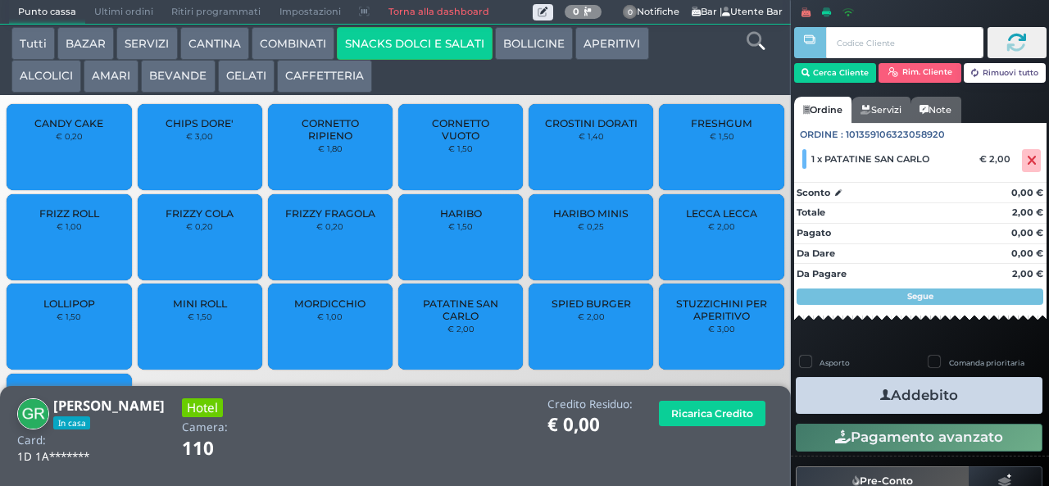
click at [880, 394] on icon "button" at bounding box center [885, 395] width 11 height 17
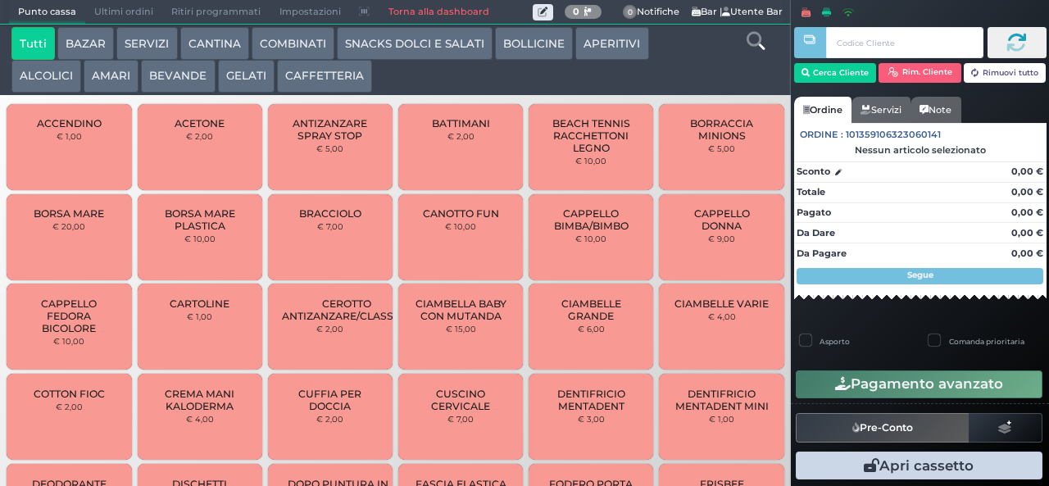
click at [144, 65] on button "BEVANDE" at bounding box center [178, 76] width 74 height 33
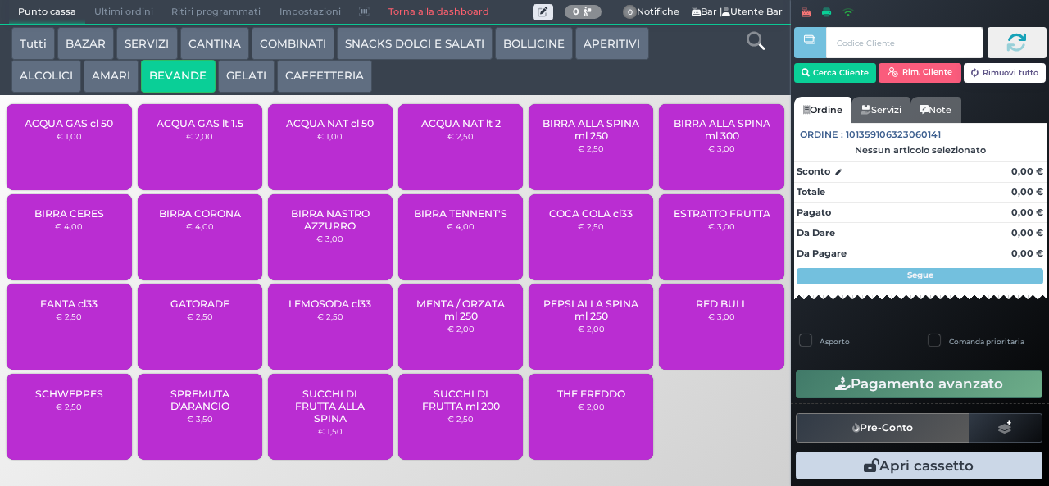
click at [465, 141] on small "€ 2,50" at bounding box center [460, 136] width 26 height 10
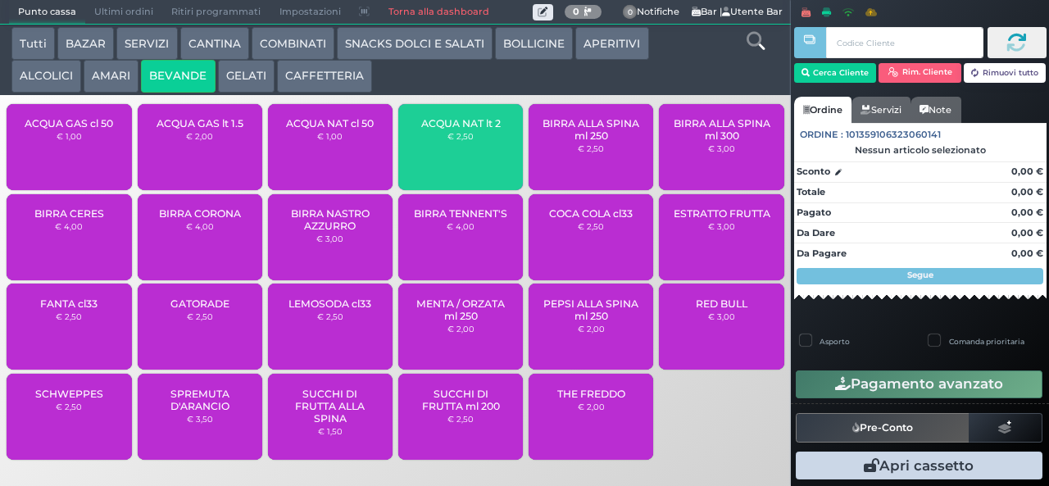
click at [460, 129] on span "ACQUA NAT lt 2" at bounding box center [460, 123] width 79 height 12
click at [809, 70] on div at bounding box center [809, 231] width 3 height 462
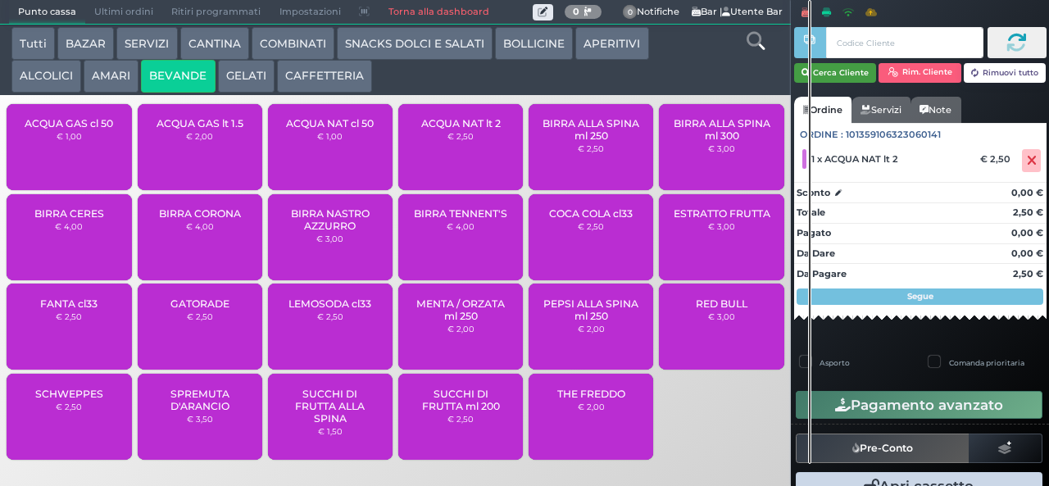
click at [839, 75] on button "Cerca Cliente" at bounding box center [835, 73] width 83 height 20
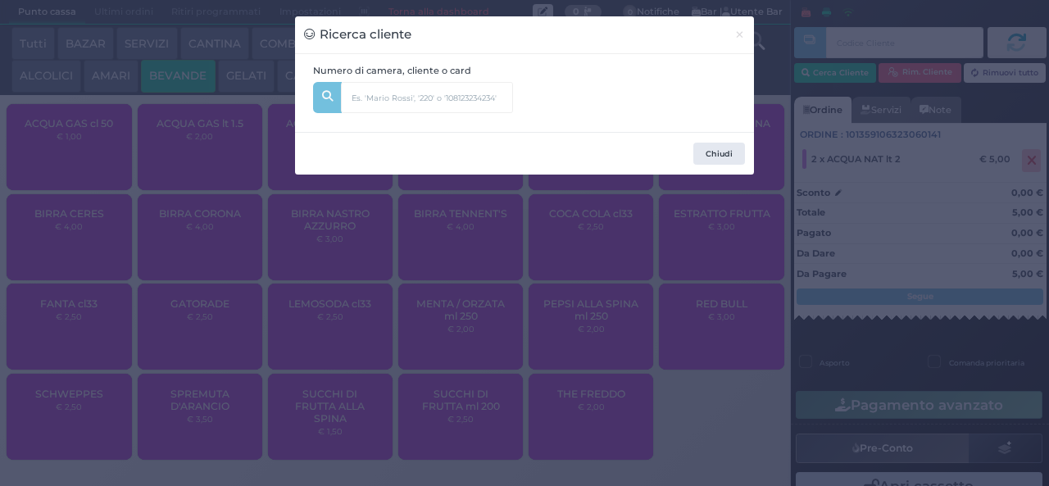
click at [454, 315] on div "Ricerca cliente × Numero di camera, cliente o card [GEOGRAPHIC_DATA]" at bounding box center [524, 243] width 1049 height 486
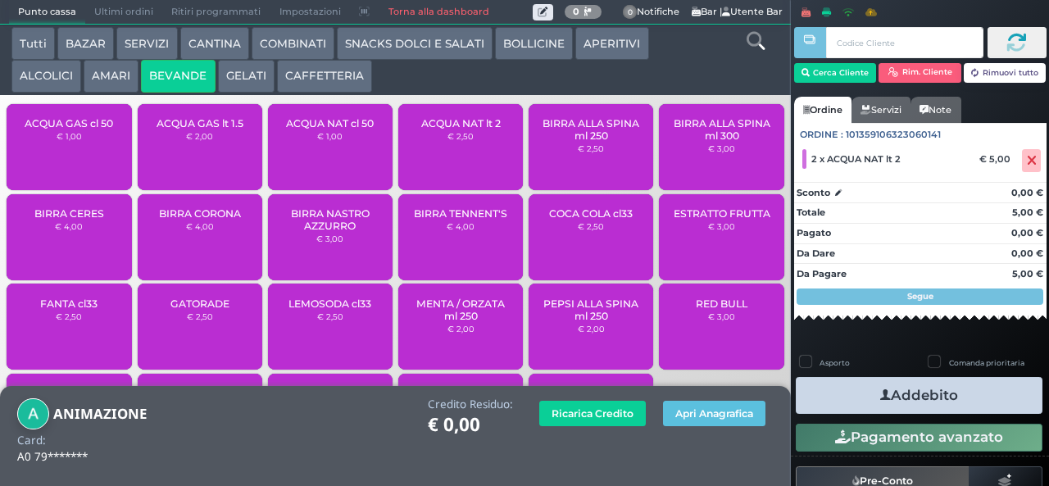
click at [880, 394] on icon "button" at bounding box center [885, 395] width 11 height 17
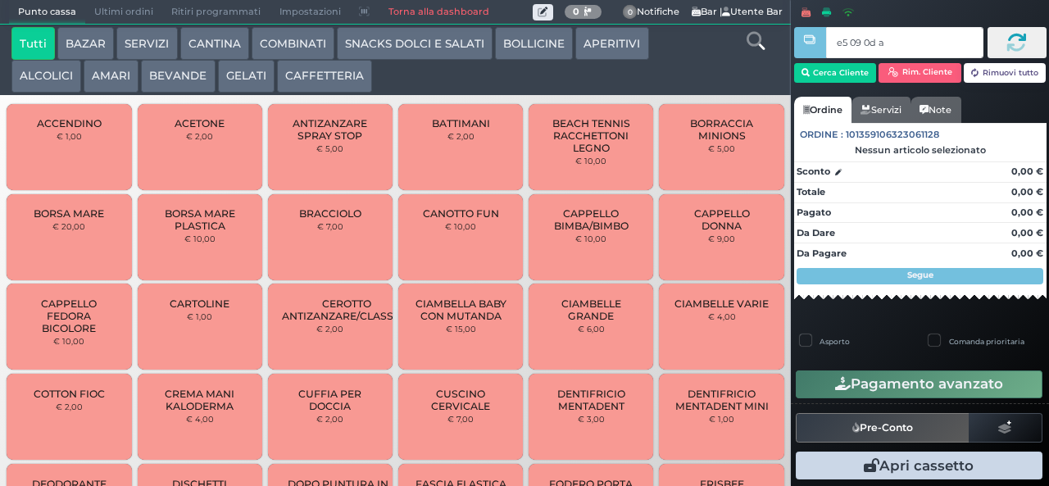
type input "e5 09 0d aa"
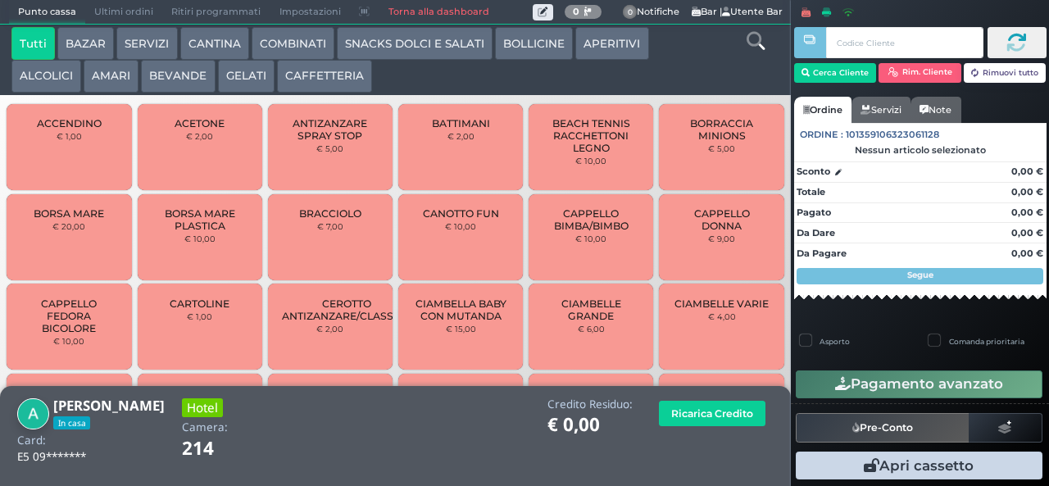
click at [234, 79] on button "GELATI" at bounding box center [246, 76] width 57 height 33
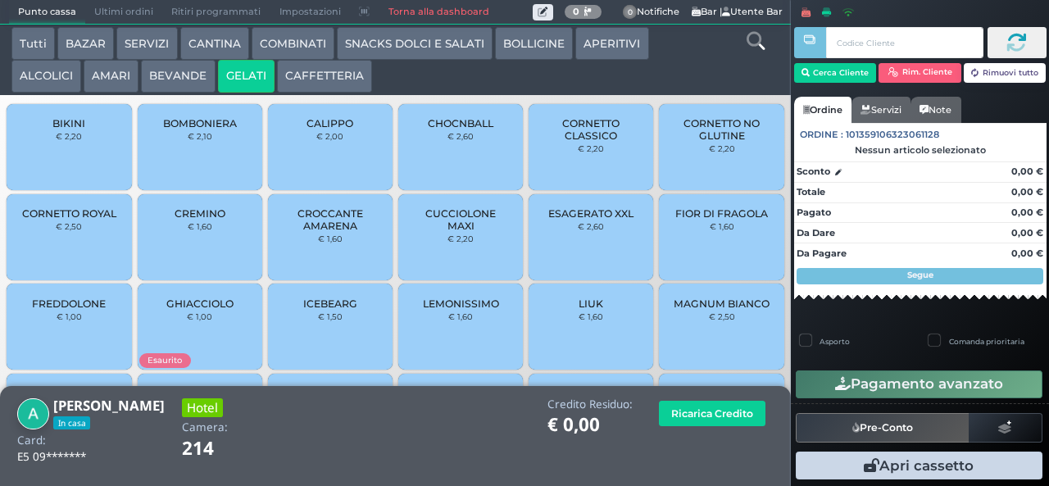
scroll to position [109, 0]
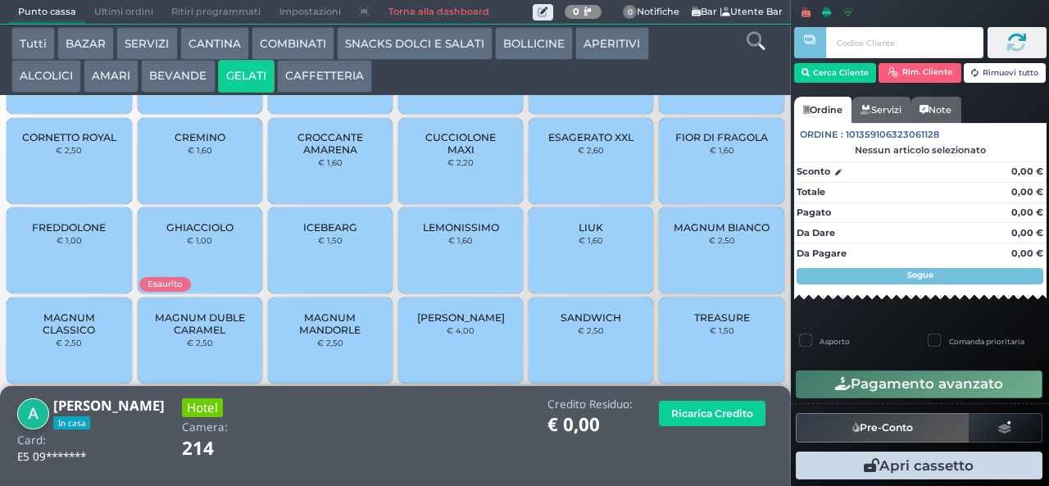
click at [727, 233] on span "MAGNUM BIANCO" at bounding box center [721, 227] width 96 height 12
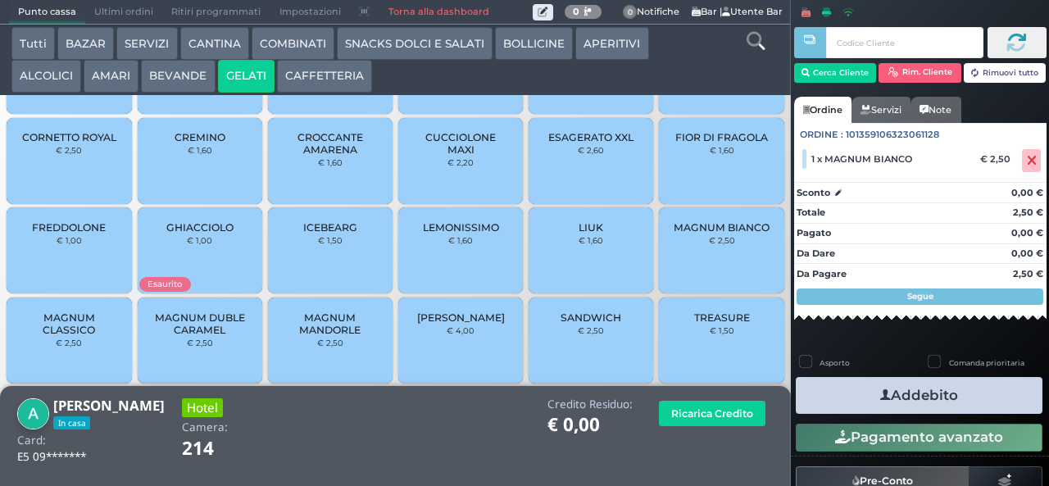
click at [944, 392] on button "Addebito" at bounding box center [918, 395] width 247 height 37
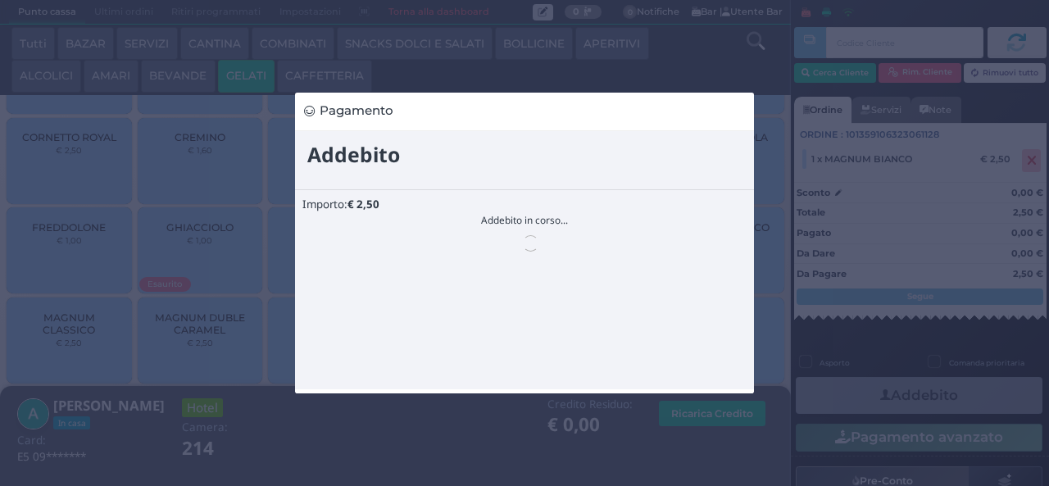
scroll to position [0, 0]
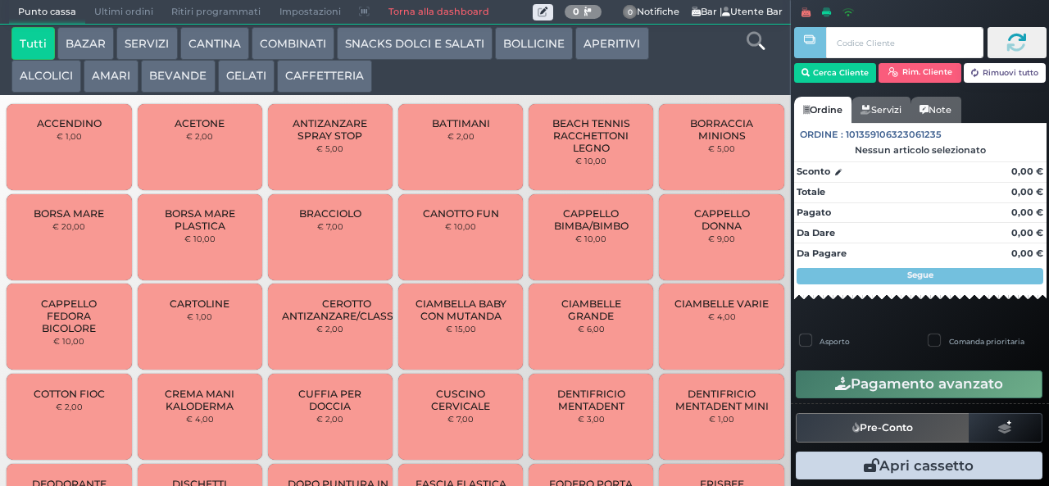
click at [241, 77] on button "GELATI" at bounding box center [246, 76] width 57 height 33
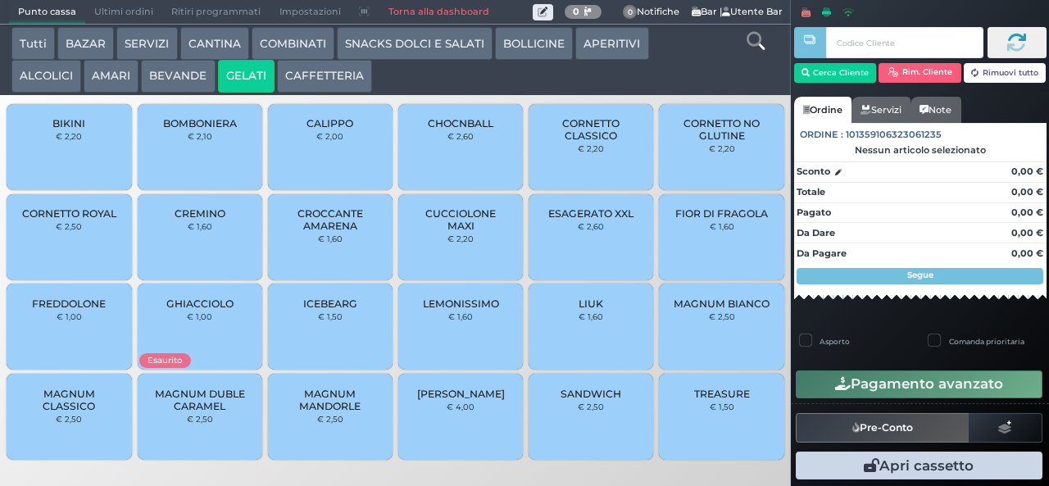
click at [472, 229] on span "CUCCIOLONE MAXI" at bounding box center [460, 219] width 97 height 25
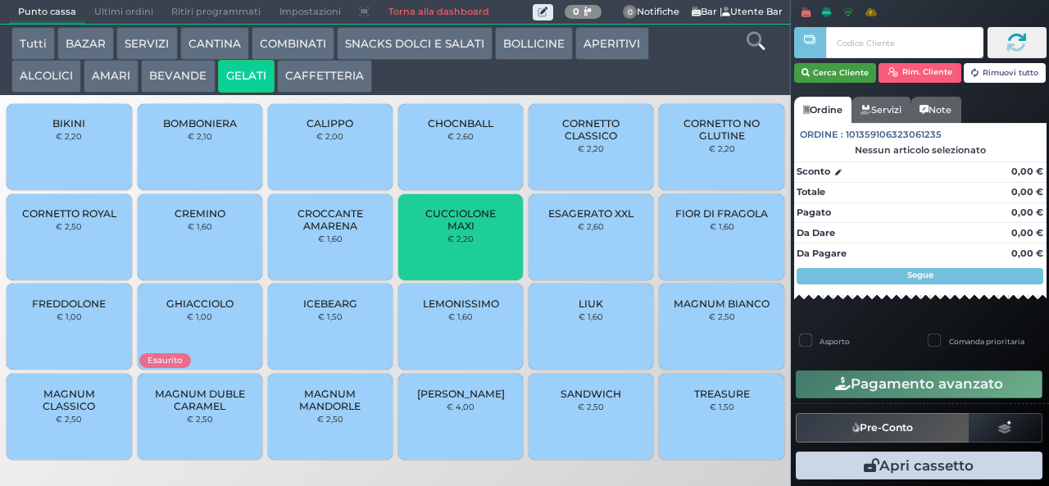
click at [842, 75] on button "Cerca Cliente" at bounding box center [835, 73] width 83 height 20
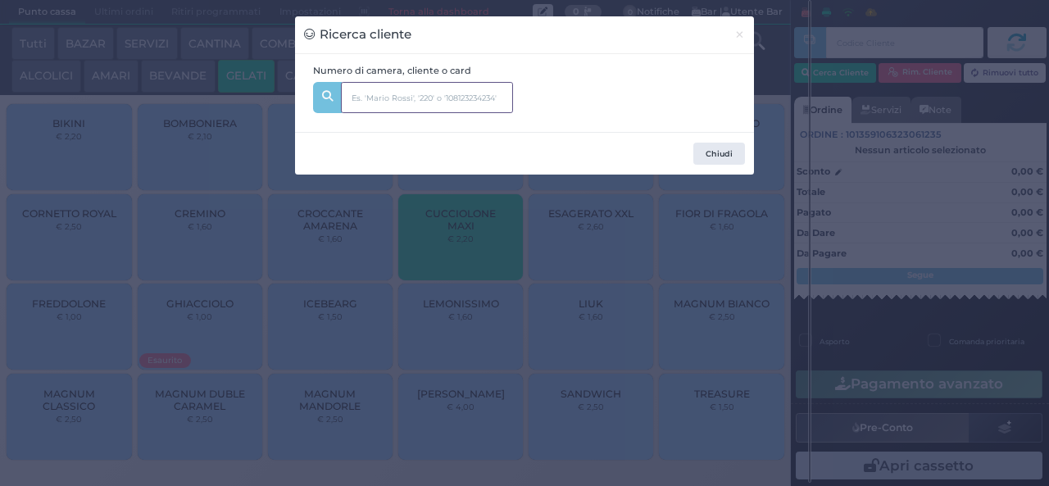
click at [396, 95] on input "text" at bounding box center [427, 97] width 172 height 31
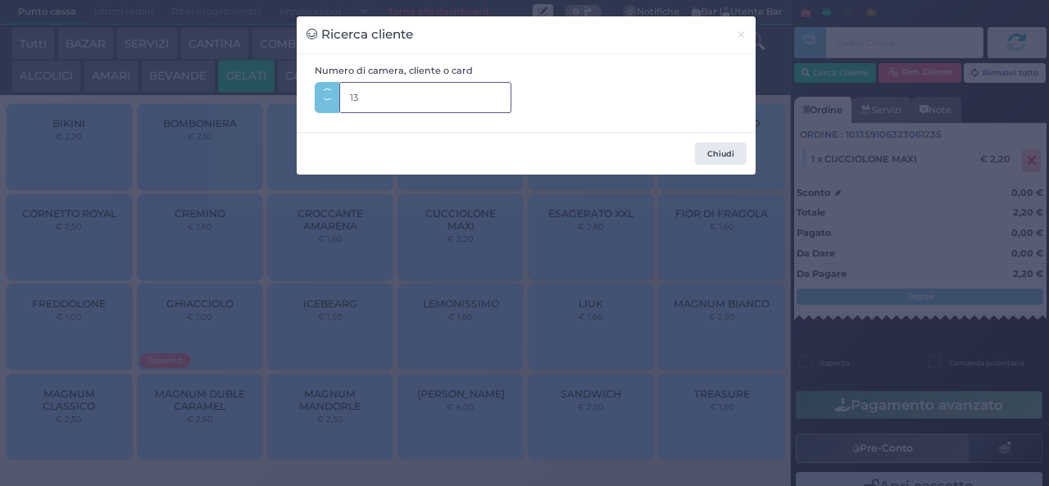
type input "132"
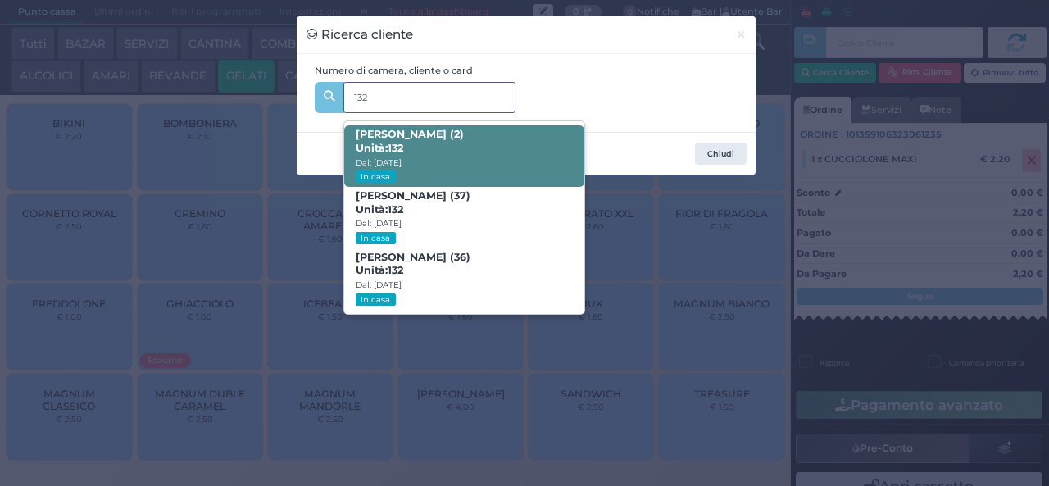
click at [505, 143] on span "Lorenzo Farriciello (2) Unità: 132 Dal: 10/08/2025 In casa" at bounding box center [464, 155] width 240 height 61
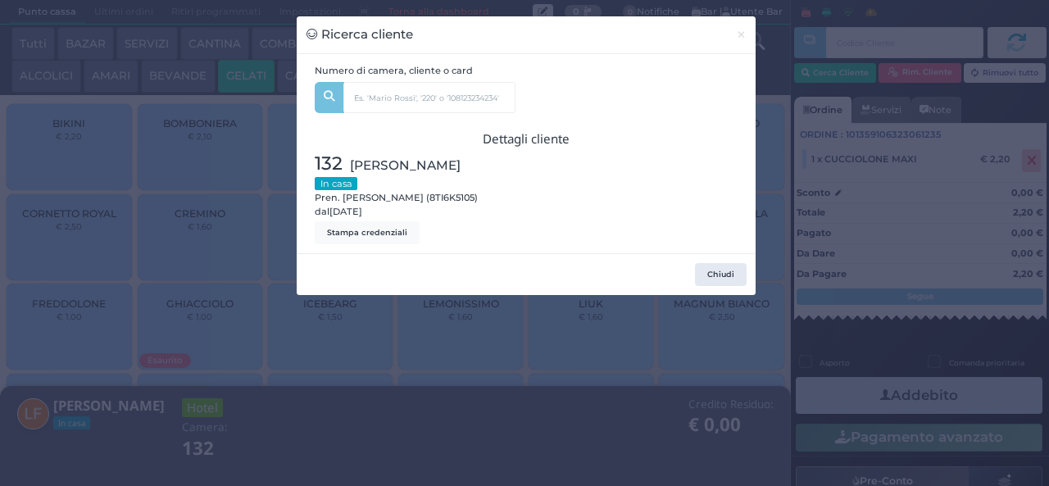
click at [719, 206] on div at bounding box center [636, 197] width 220 height 94
click at [718, 274] on button "Chiudi" at bounding box center [721, 274] width 52 height 23
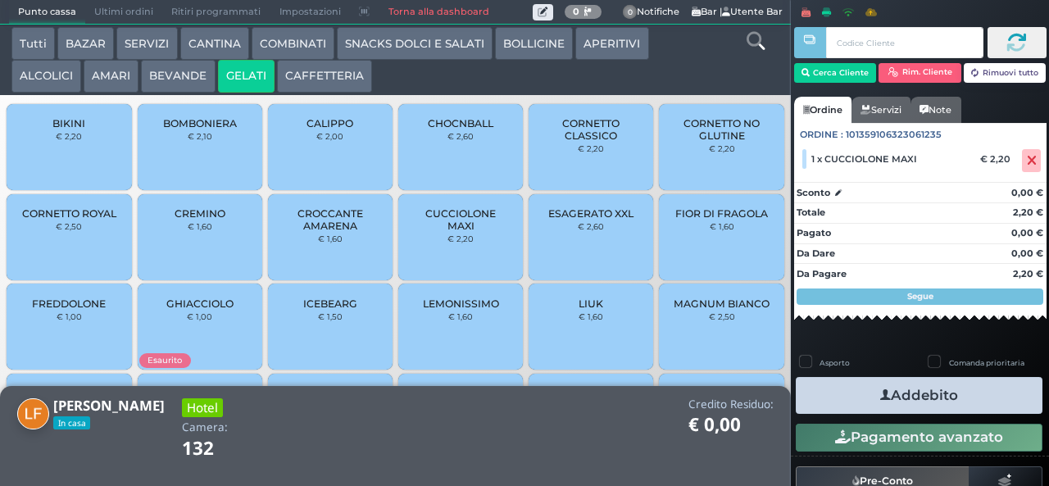
click at [916, 390] on button "Addebito" at bounding box center [918, 395] width 247 height 37
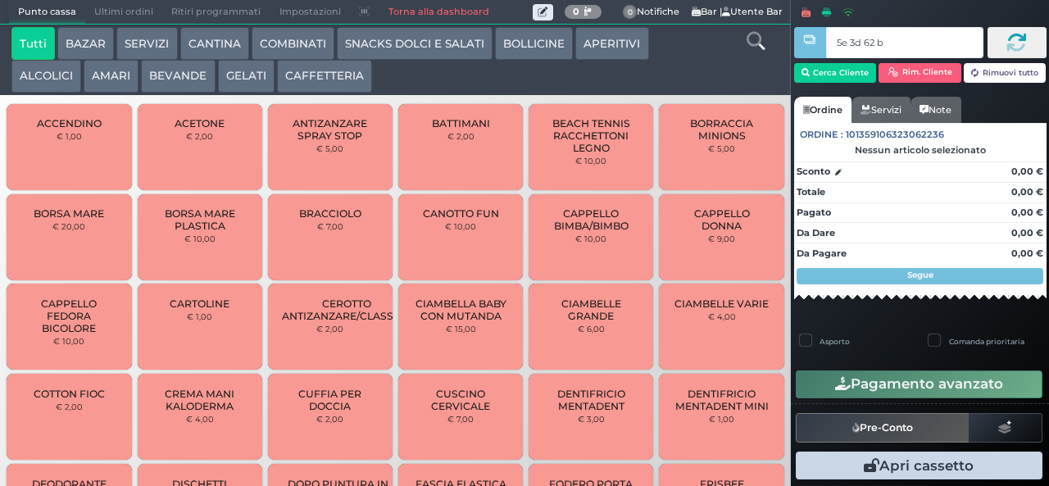
type input "5e 3d 62 b9"
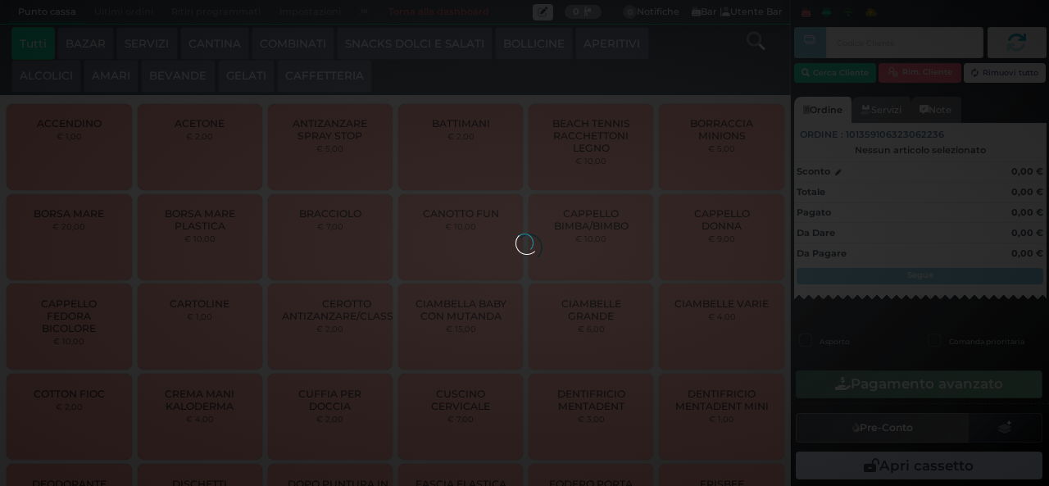
click at [515, 233] on div at bounding box center [524, 242] width 18 height 18
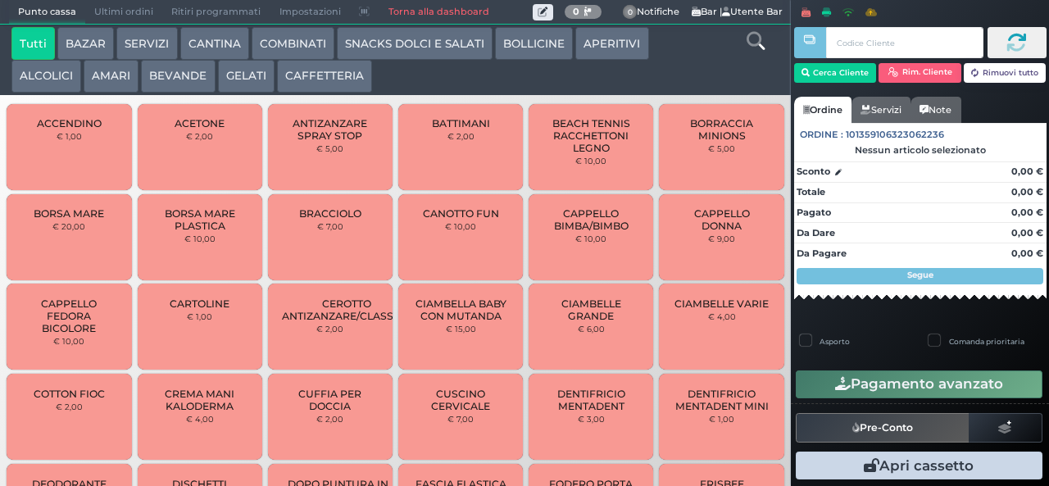
click at [234, 82] on button "GELATI" at bounding box center [246, 76] width 57 height 33
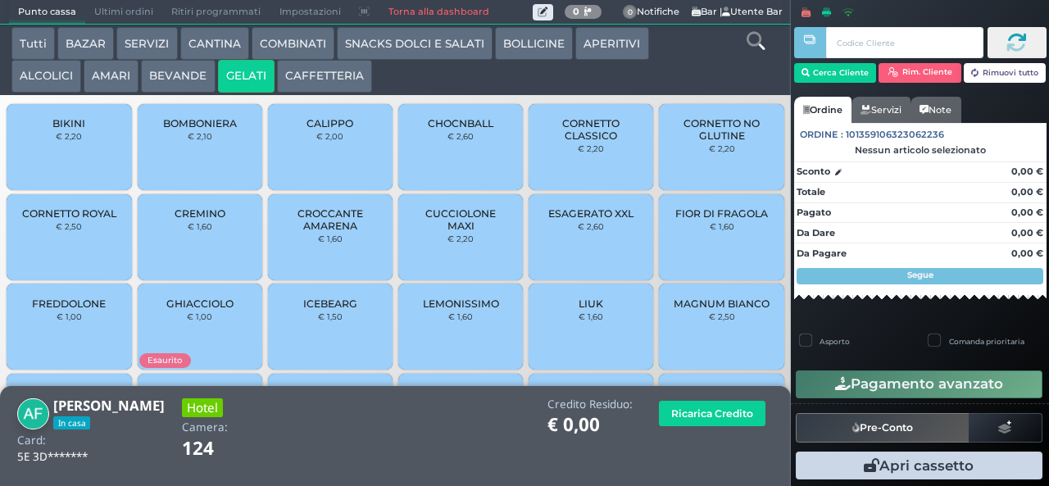
click at [441, 232] on span "CUCCIOLONE MAXI" at bounding box center [460, 219] width 97 height 25
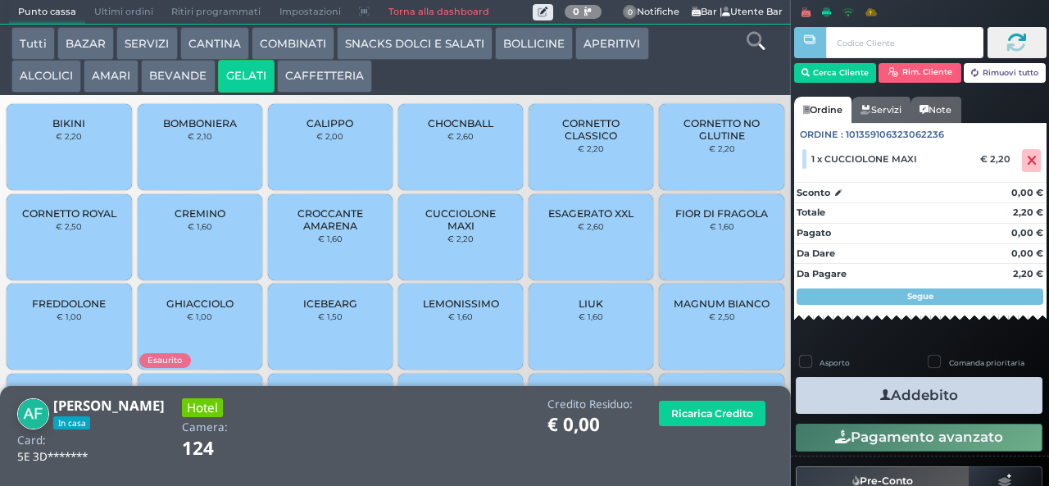
click at [880, 388] on icon "button" at bounding box center [885, 395] width 11 height 17
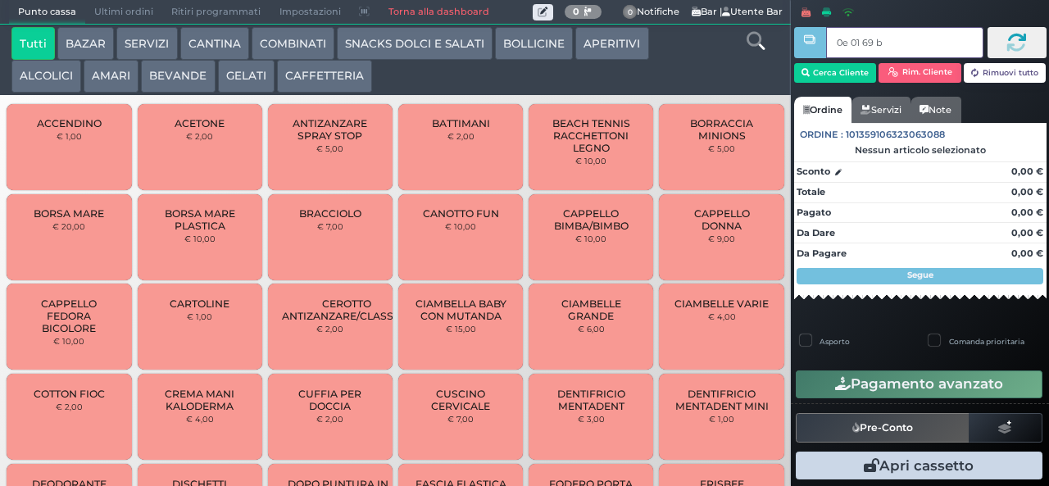
type input "0e 01 69 b9"
click at [370, 46] on button "SNACKS DOLCI E SALATI" at bounding box center [415, 43] width 156 height 33
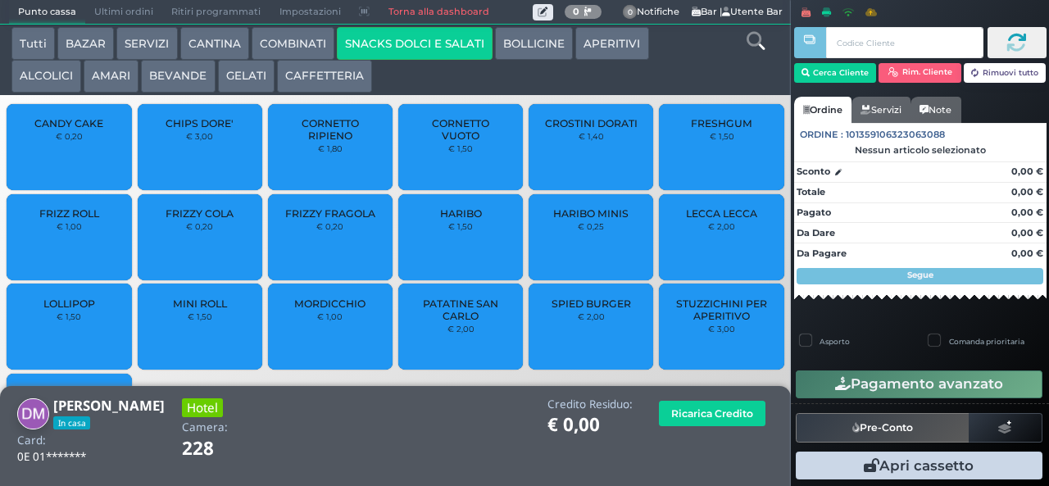
click at [434, 322] on span "PATATINE SAN CARLO" at bounding box center [460, 309] width 97 height 25
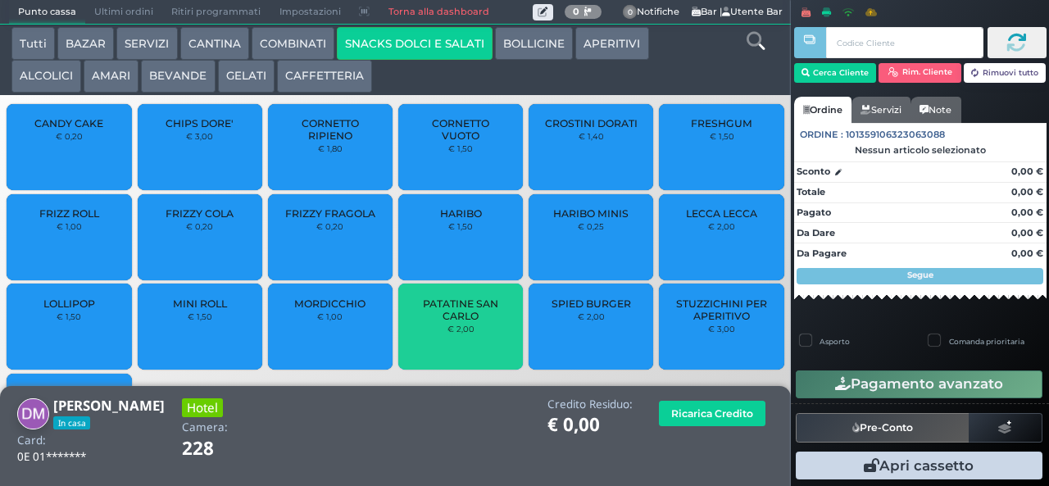
click at [422, 322] on span "PATATINE SAN CARLO" at bounding box center [460, 309] width 97 height 25
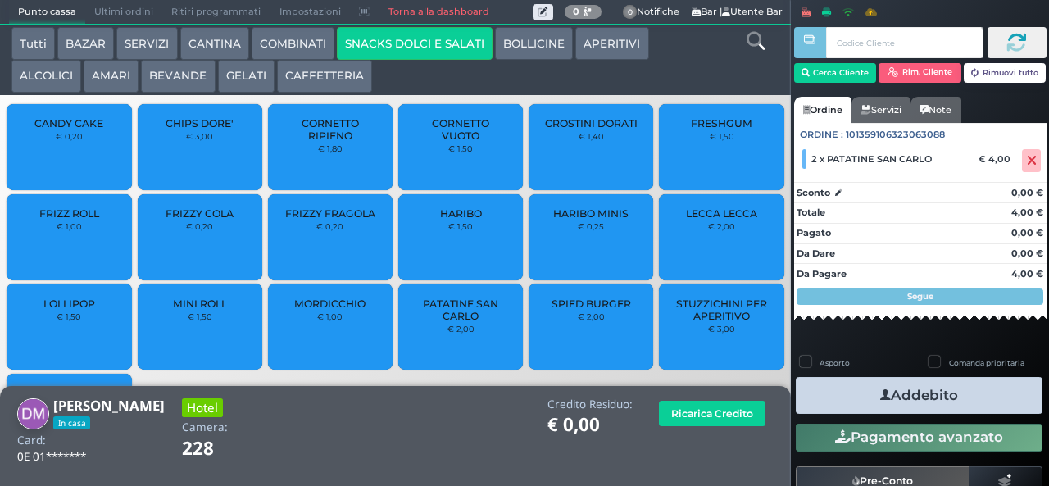
click at [880, 394] on icon "button" at bounding box center [885, 395] width 11 height 17
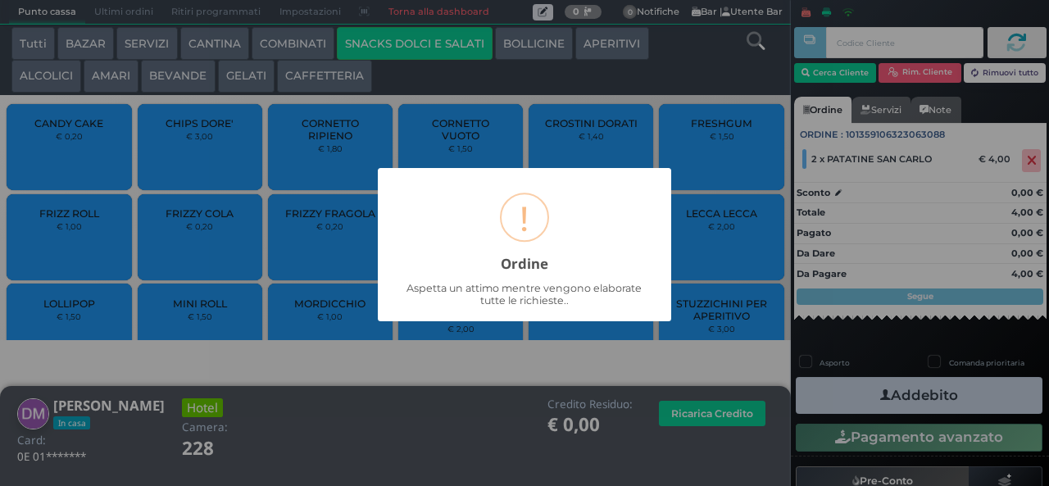
click at [447, 430] on div "× ! Ordine Aspetta un attimo mentre vengono elaborate tutte le richieste.. OK N…" at bounding box center [524, 243] width 1049 height 486
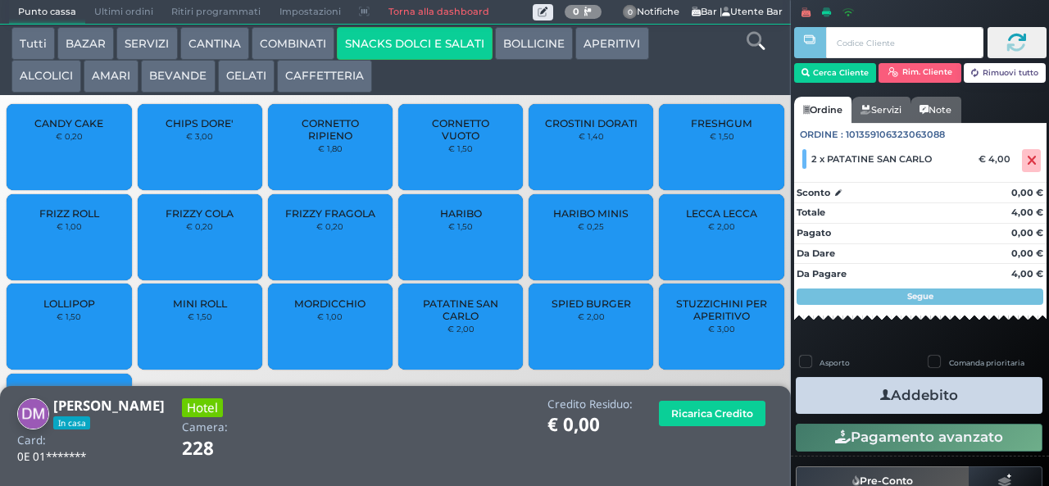
click at [855, 392] on button "Addebito" at bounding box center [918, 395] width 247 height 37
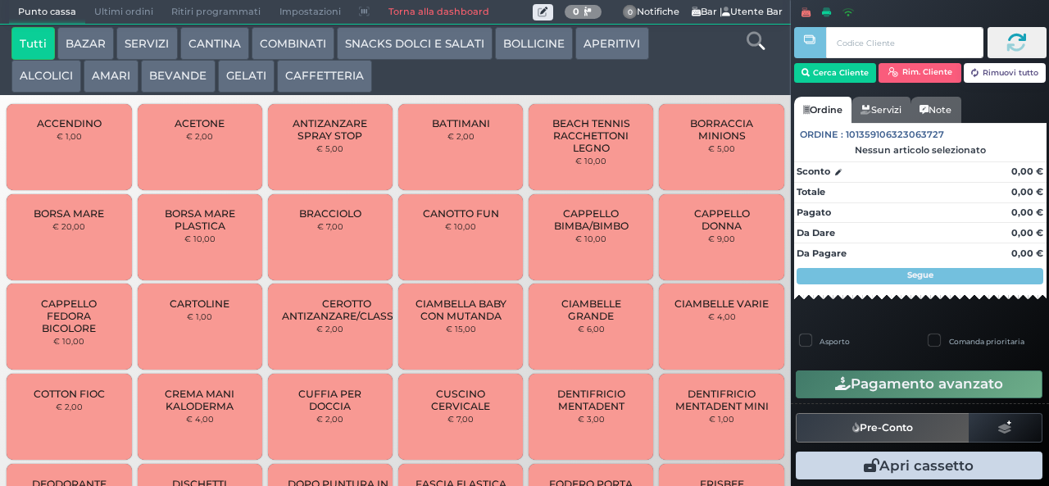
click at [306, 56] on button "COMBINATI" at bounding box center [292, 43] width 83 height 33
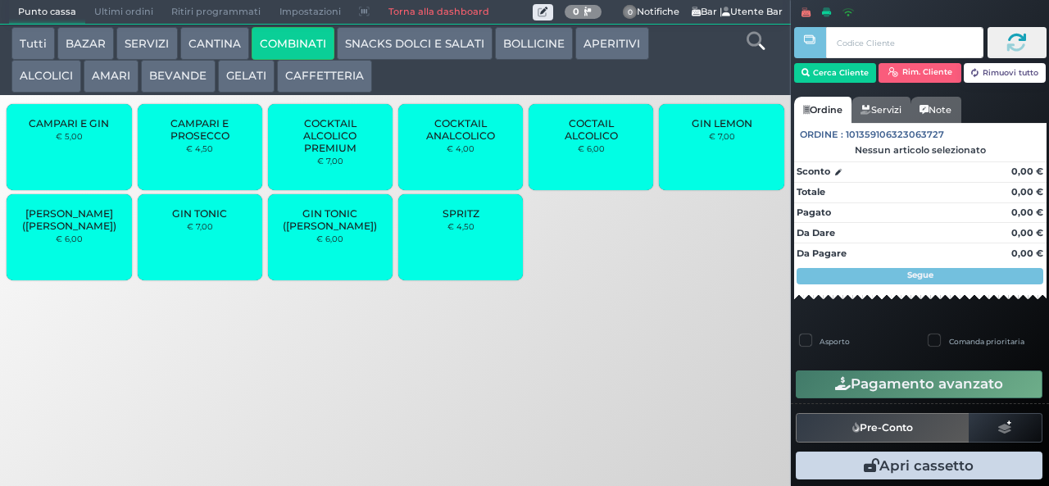
click at [475, 220] on span "SPRITZ" at bounding box center [460, 213] width 37 height 12
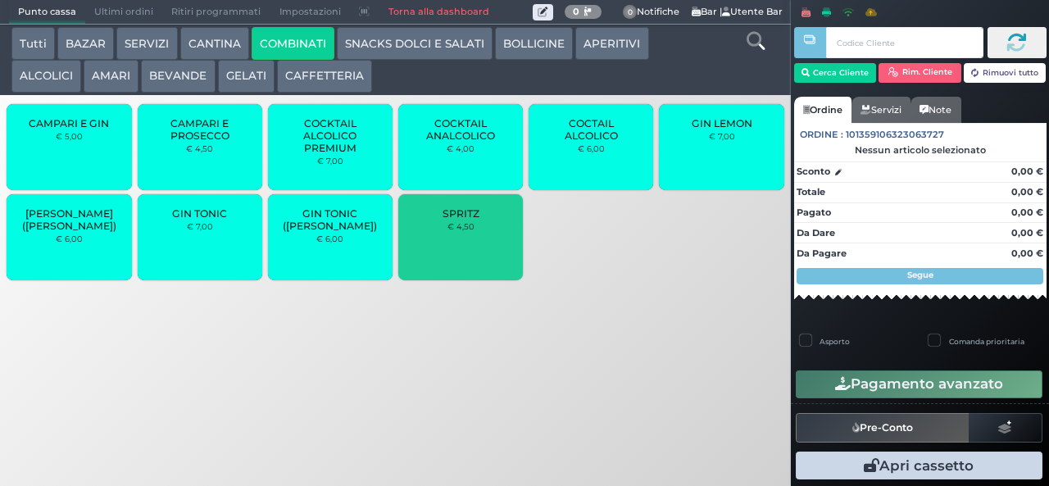
click at [811, 70] on div at bounding box center [809, 241] width 3 height 482
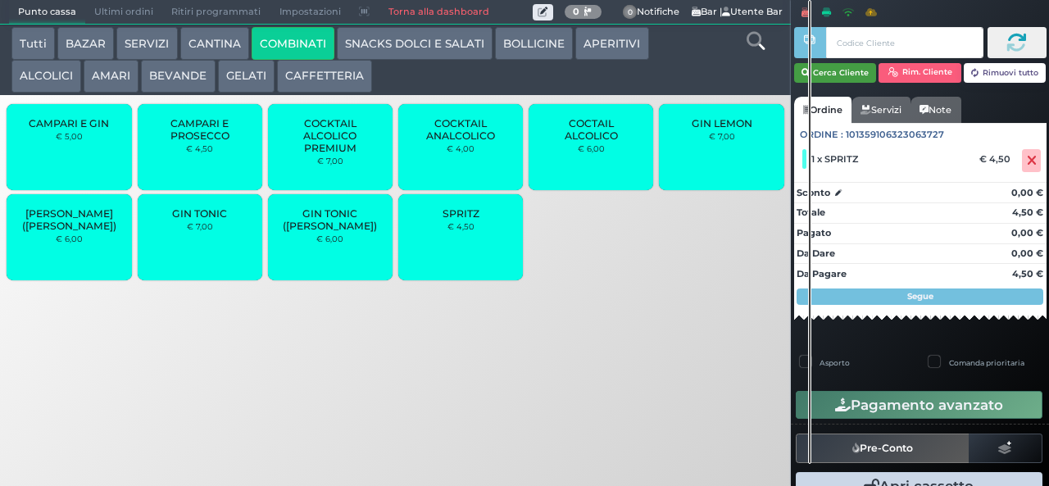
click at [854, 72] on button "Cerca Cliente" at bounding box center [835, 73] width 83 height 20
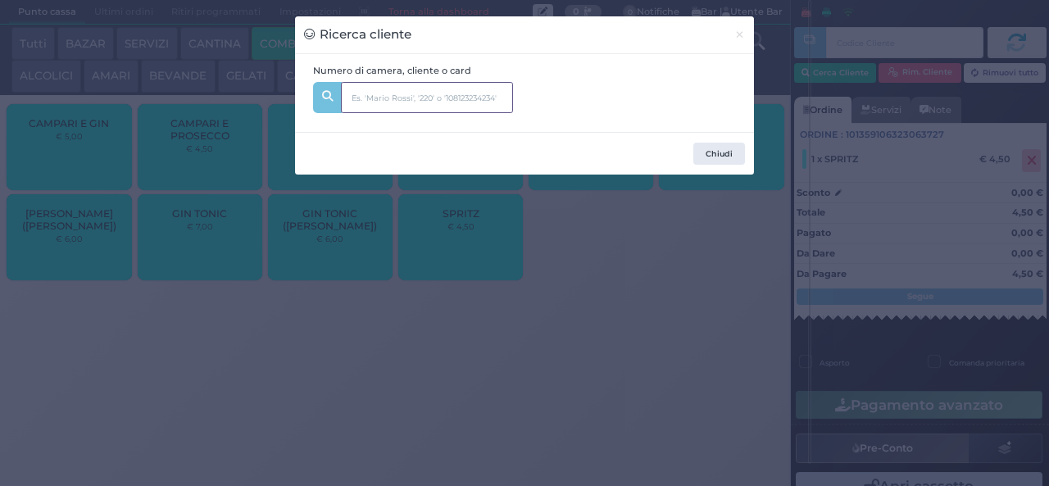
click at [488, 100] on input "text" at bounding box center [427, 97] width 172 height 31
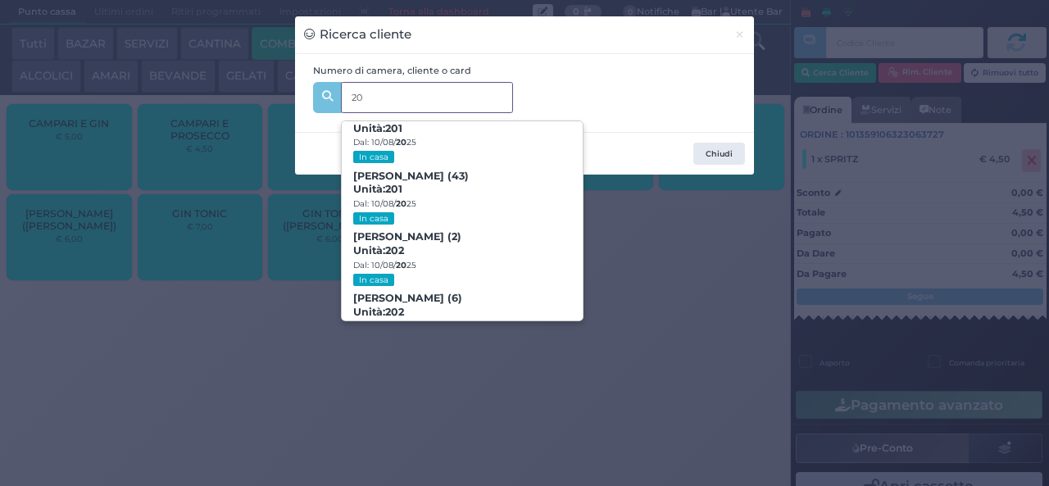
scroll to position [163, 0]
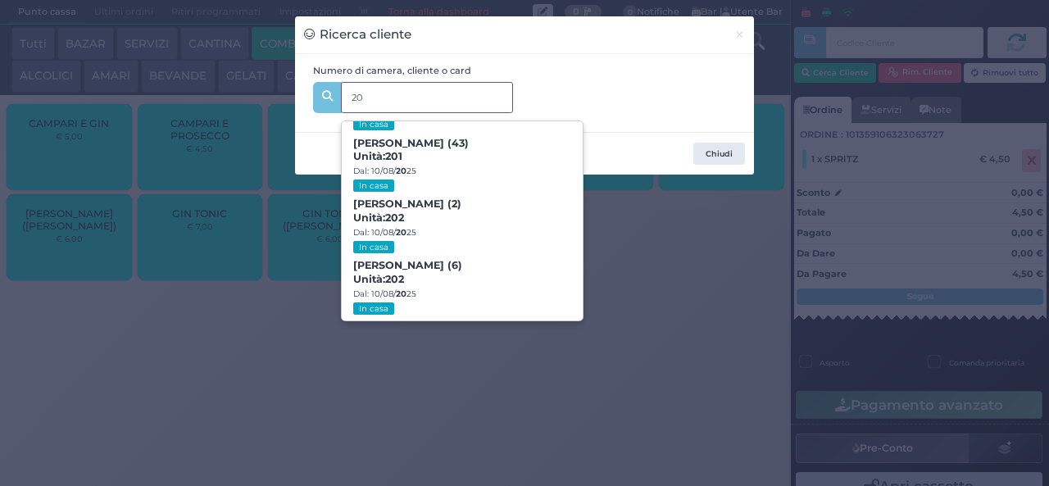
type input "204"
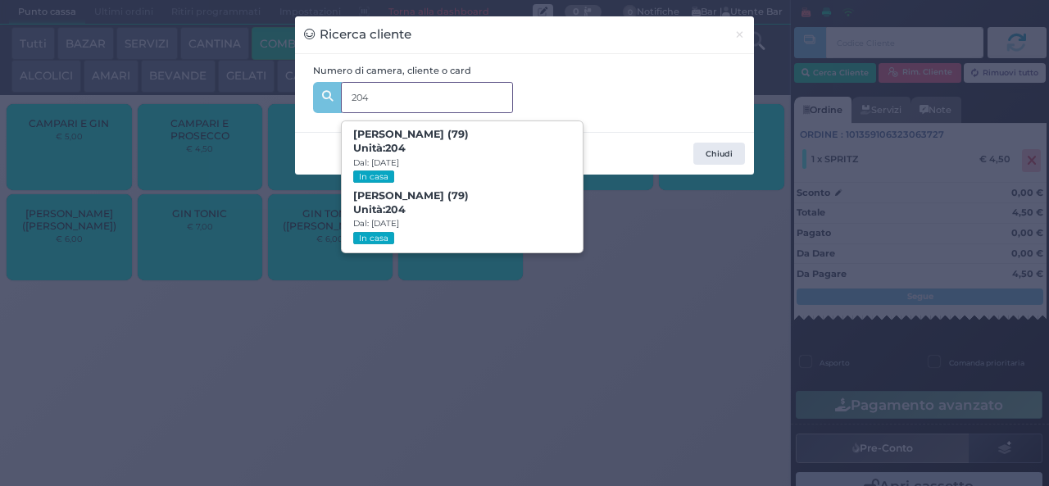
scroll to position [0, 0]
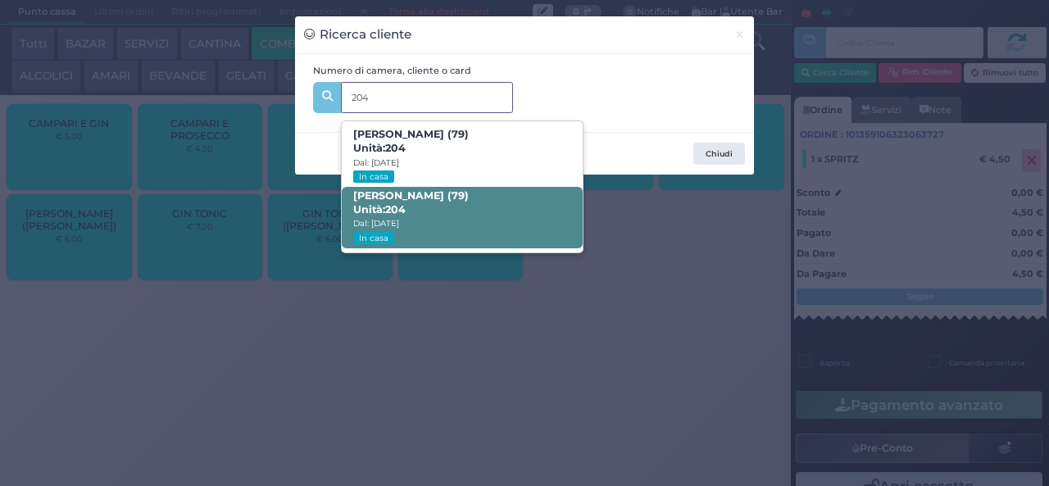
click at [474, 218] on span "[PERSON_NAME] (79) Unità: 204 Dal: [DATE] In casa" at bounding box center [462, 217] width 240 height 61
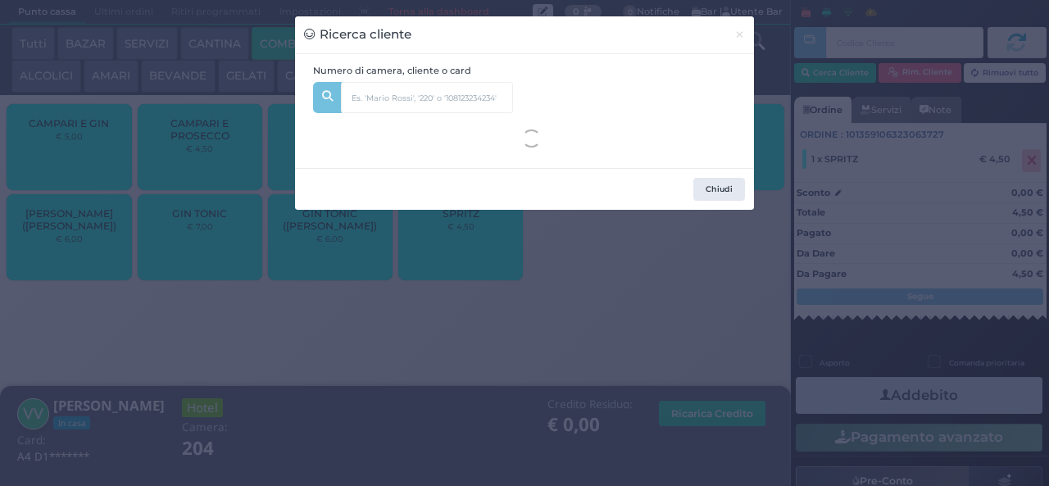
click at [414, 385] on div "Ricerca cliente × Numero di camera, cliente o card 204 [PERSON_NAME] (79) Unità…" at bounding box center [524, 243] width 1049 height 486
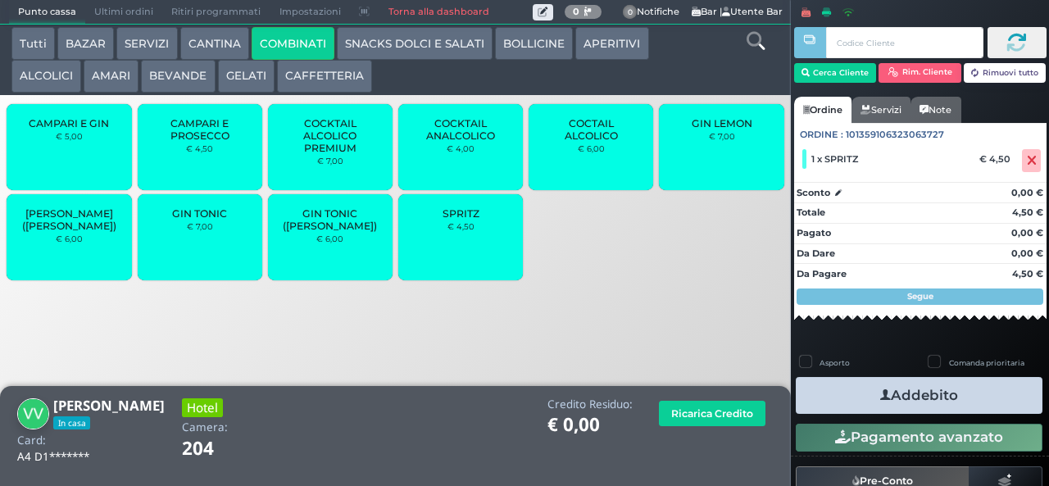
click at [880, 395] on icon "button" at bounding box center [885, 395] width 11 height 17
